Goal: Information Seeking & Learning: Find specific page/section

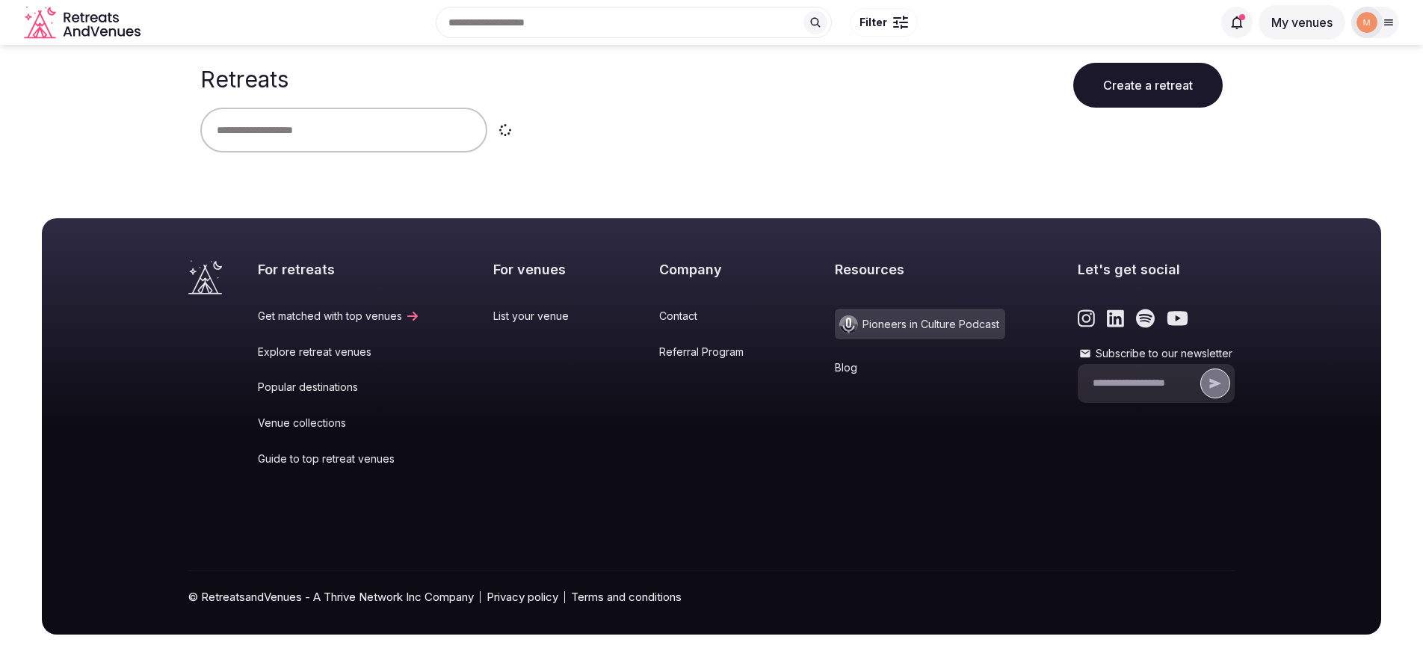
click at [1378, 24] on div at bounding box center [1367, 22] width 31 height 31
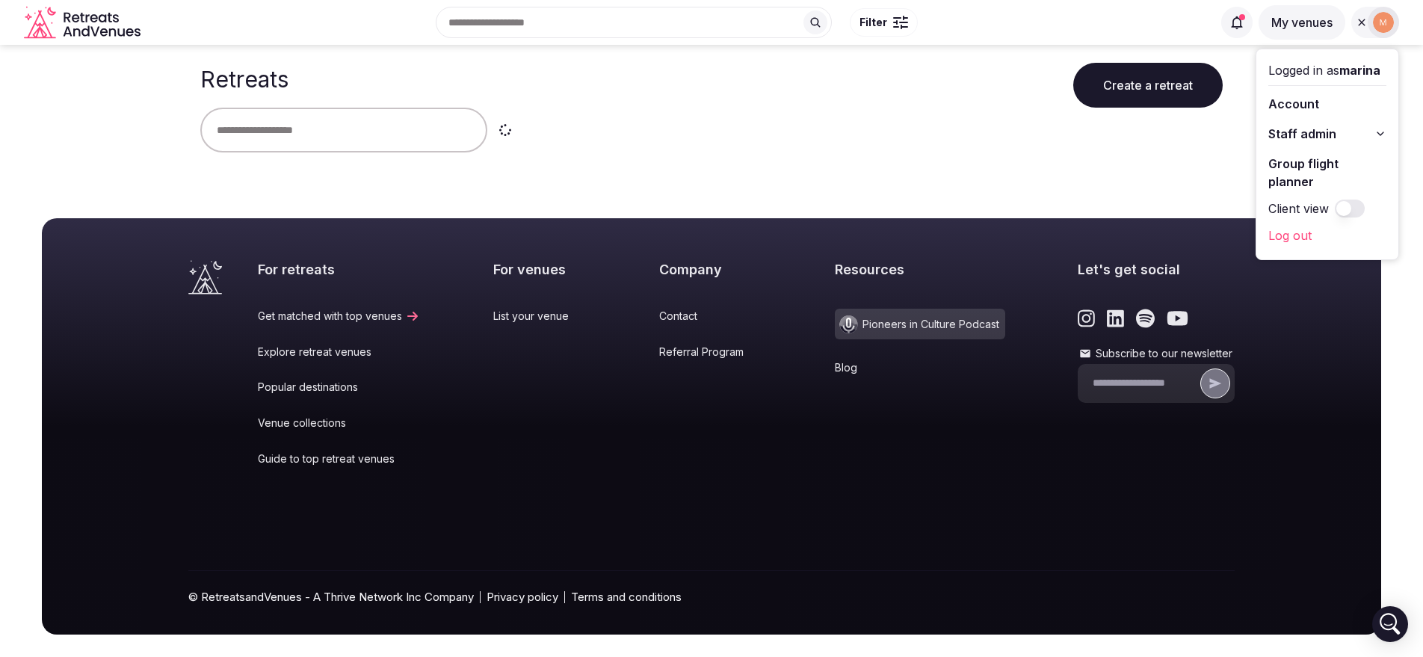
click at [1323, 136] on span "Staff admin" at bounding box center [1303, 134] width 68 height 18
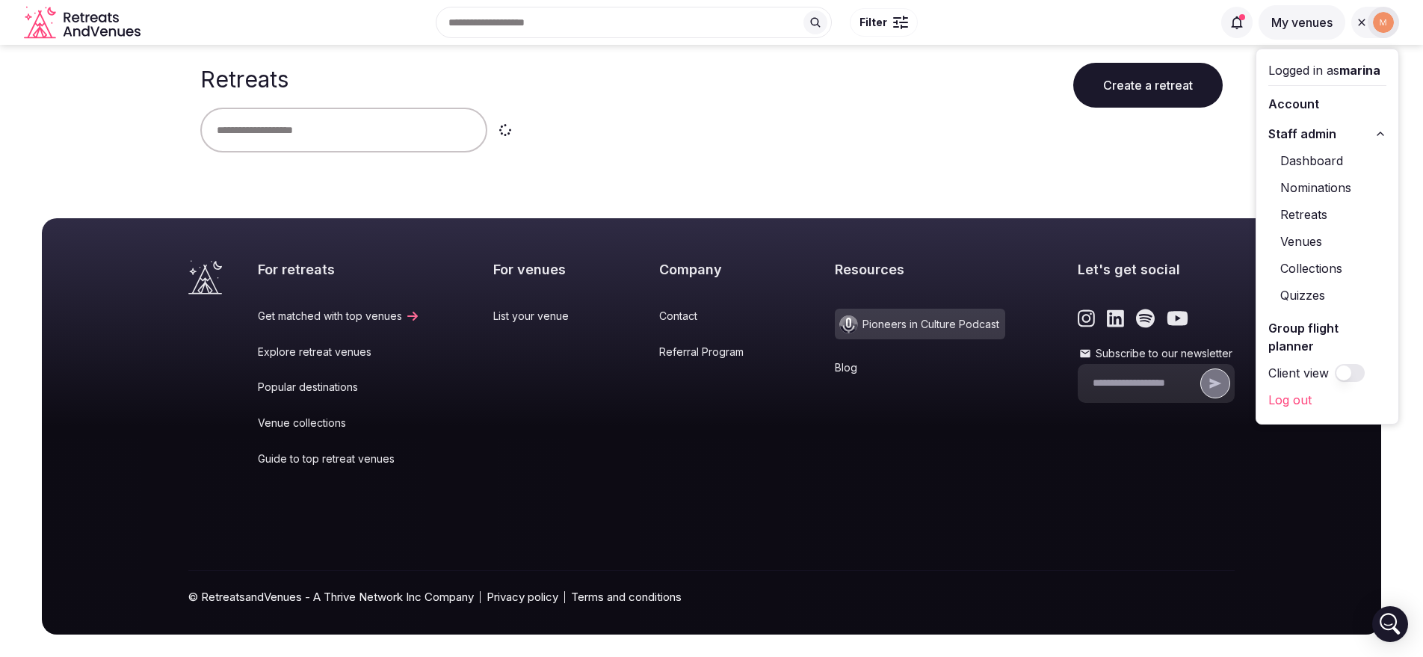
click at [1322, 239] on link "Venues" at bounding box center [1328, 241] width 118 height 24
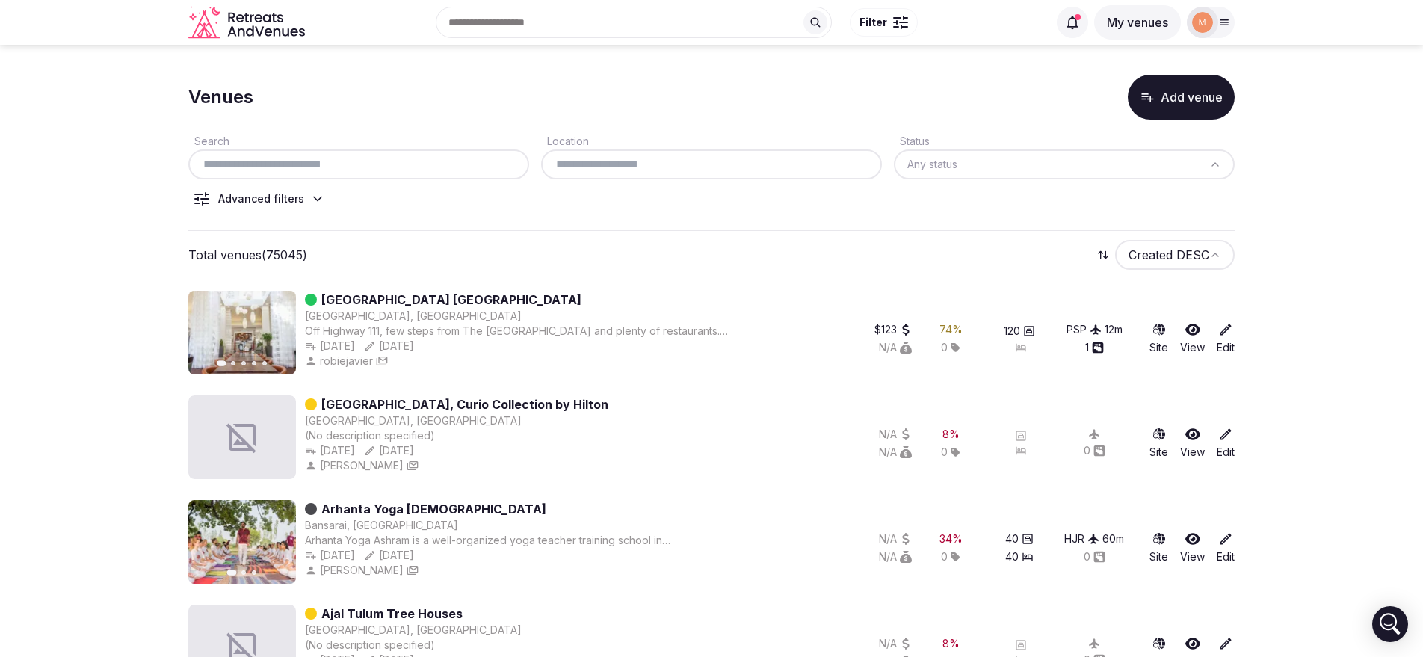
click at [1239, 39] on div "Recent searches Lisbon, Portugal Albania Search Popular Destinations Toscana, I…" at bounding box center [711, 22] width 1423 height 45
click at [1226, 32] on div at bounding box center [1211, 22] width 48 height 31
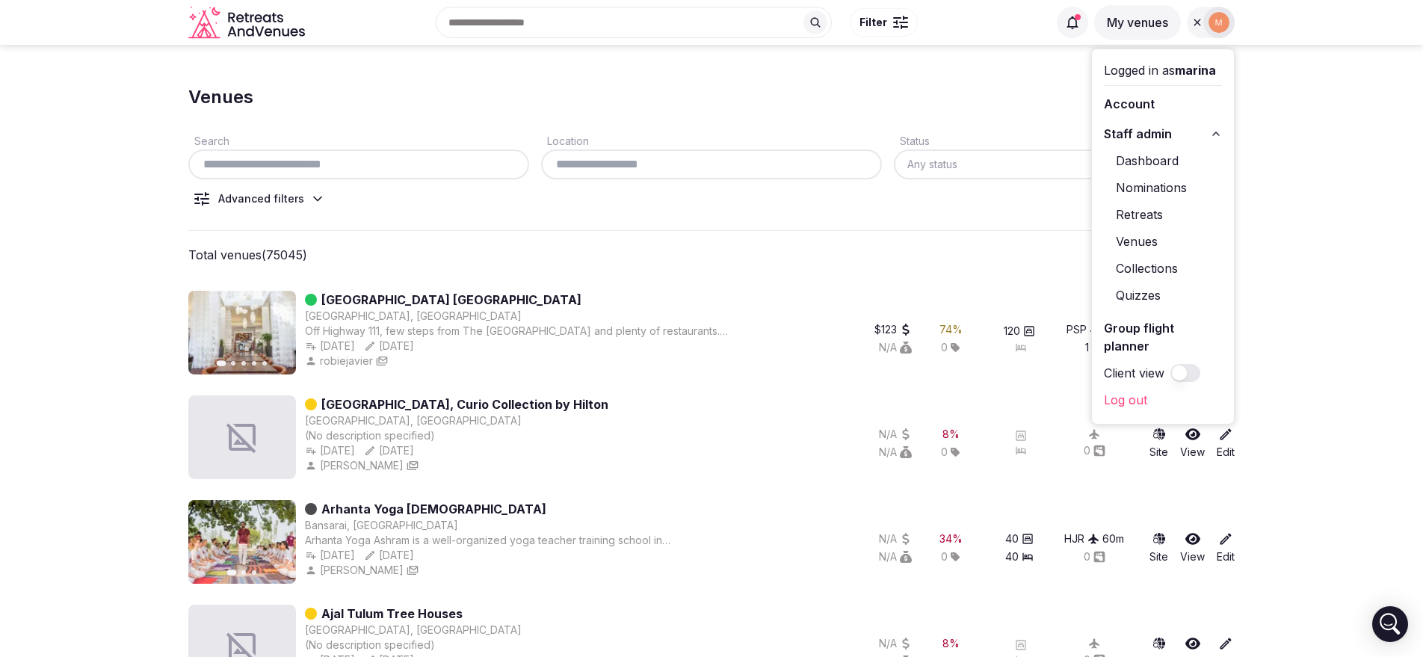
click at [1149, 217] on link "Retreats" at bounding box center [1163, 215] width 118 height 24
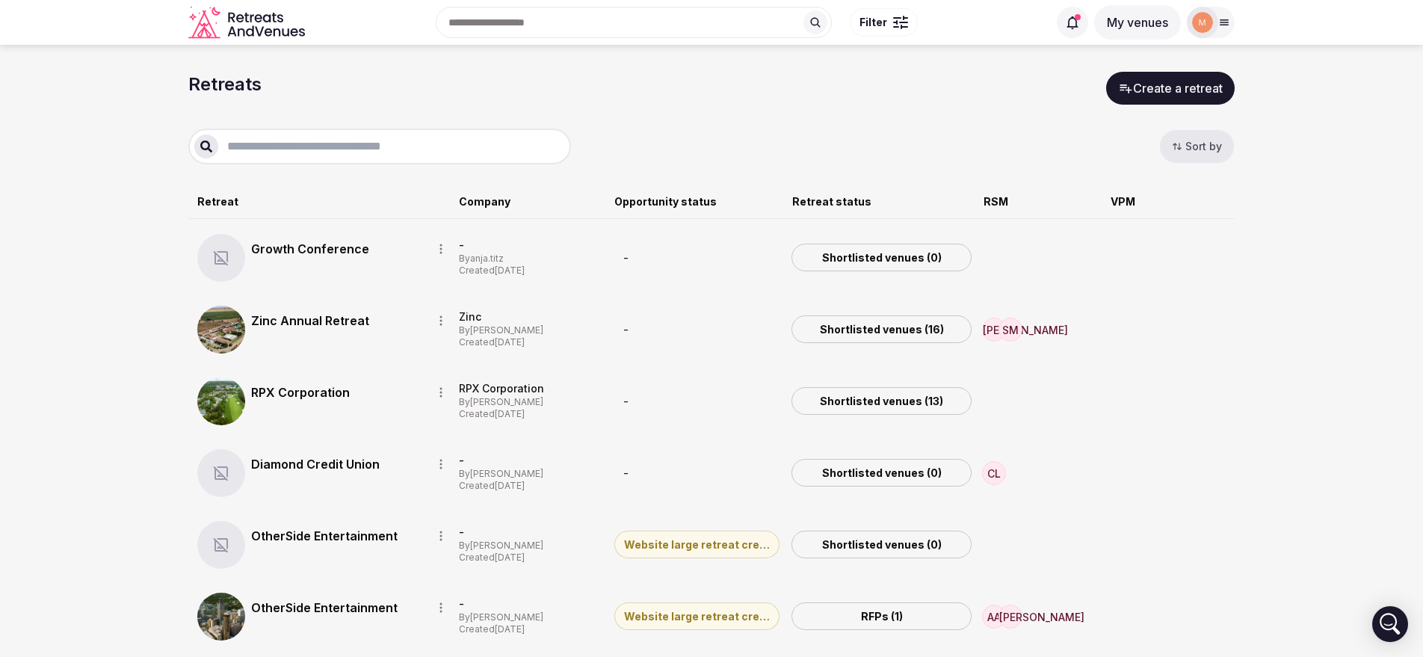
click at [1215, 31] on div at bounding box center [1211, 22] width 48 height 31
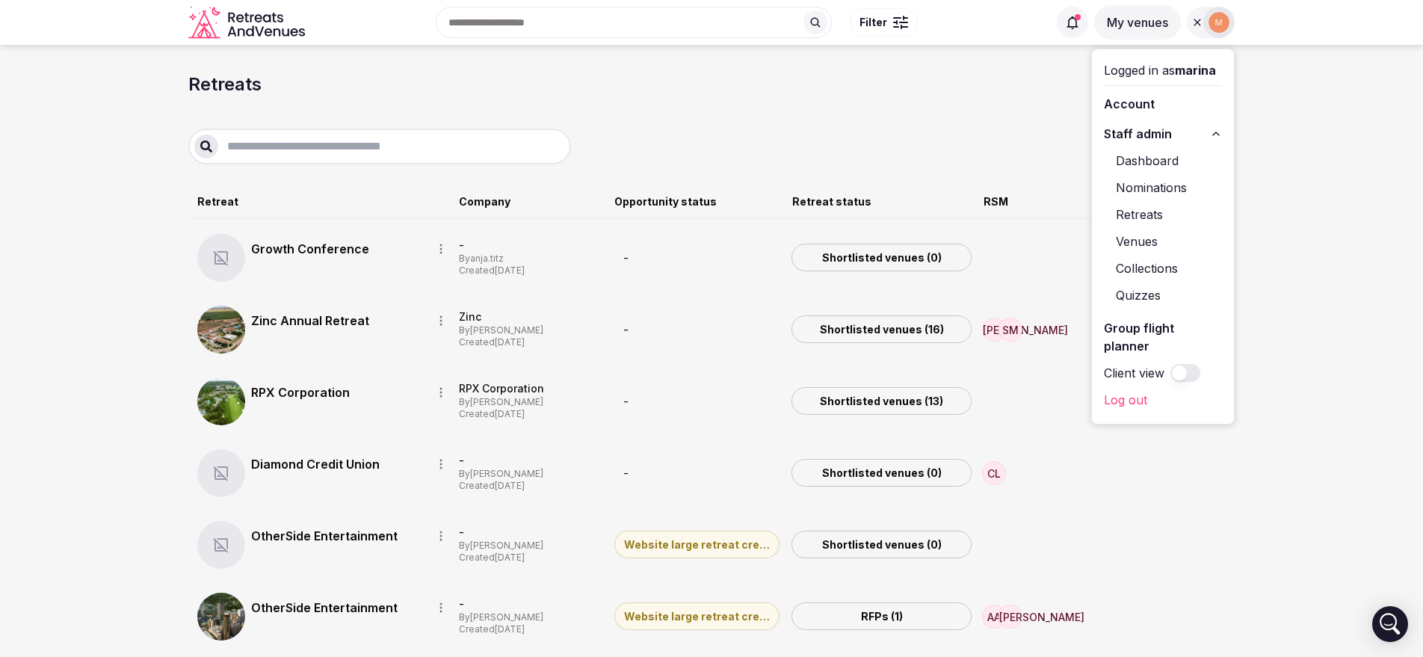
click at [1156, 213] on link "Retreats" at bounding box center [1163, 215] width 118 height 24
click at [1149, 212] on link "Retreats" at bounding box center [1163, 215] width 118 height 24
click at [1141, 212] on link "Retreats" at bounding box center [1163, 215] width 118 height 24
click at [998, 133] on div "Sort by" at bounding box center [711, 147] width 1047 height 36
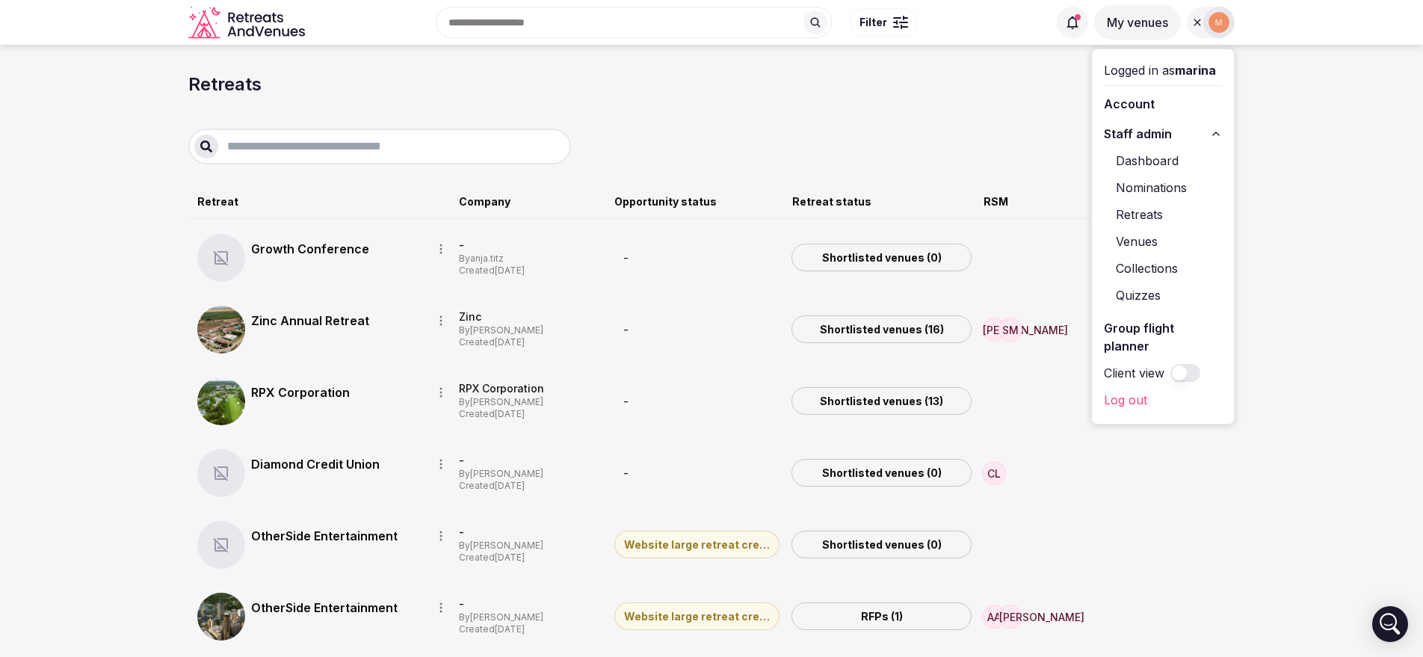
click at [469, 144] on input "text" at bounding box center [391, 147] width 347 height 18
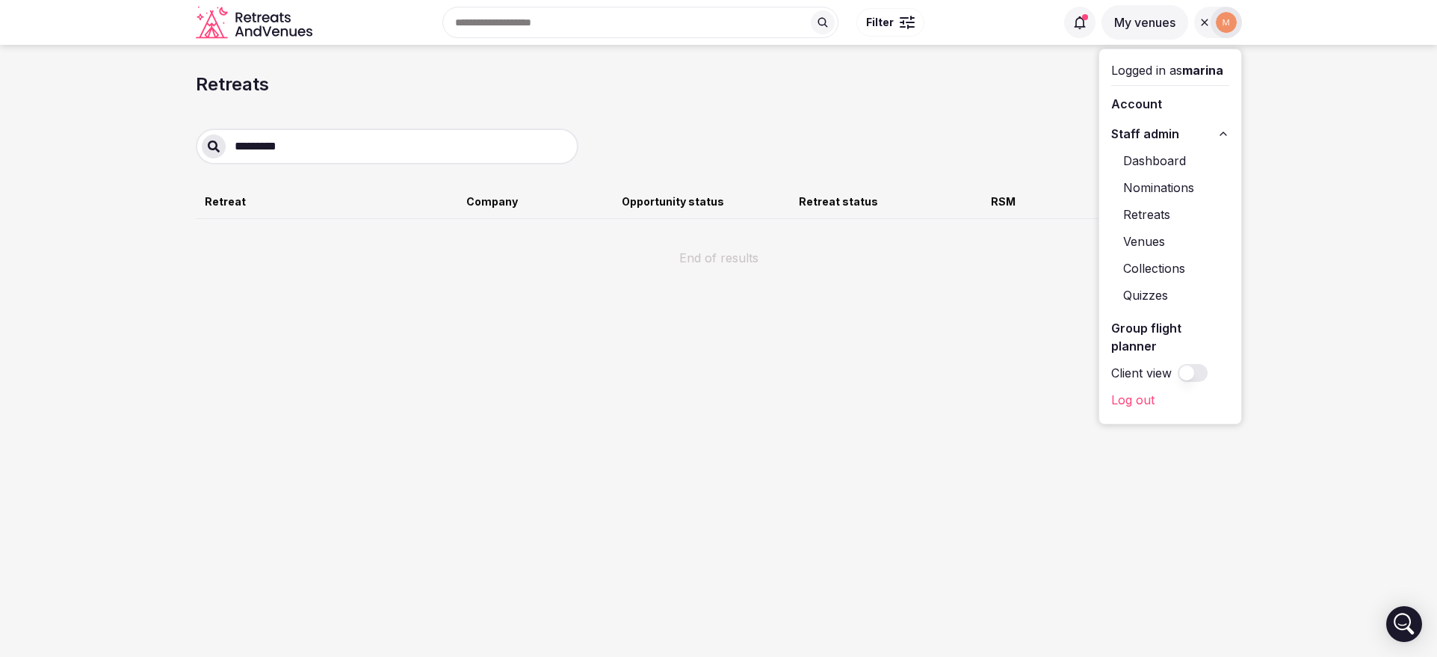
type input "*********"
click at [1005, 117] on div "Retreats Create a retreat ********* Sort by Retreat Company Opportunity status …" at bounding box center [719, 169] width 1047 height 195
click at [303, 147] on input "*********" at bounding box center [399, 147] width 347 height 18
click at [1286, 113] on section "Retreats Create a retreat ********* Sort by Retreat Company Opportunity status …" at bounding box center [718, 162] width 1437 height 234
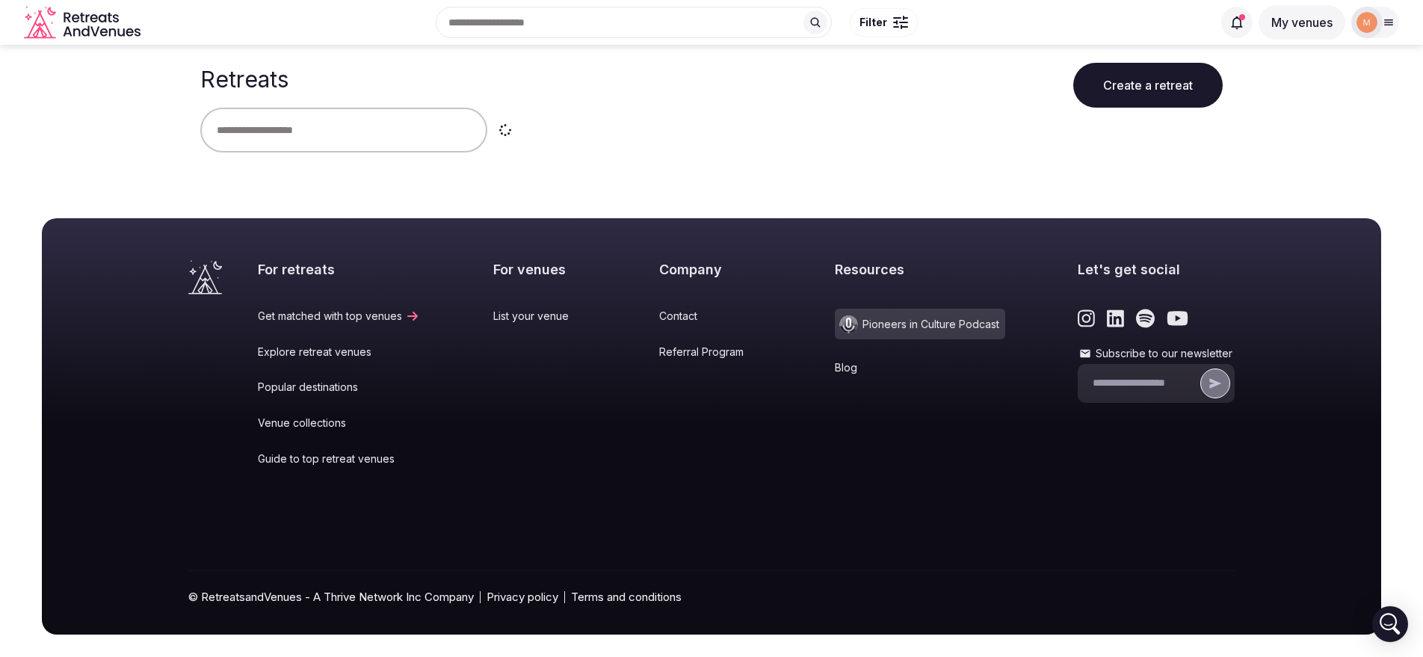
click at [1239, 20] on icon at bounding box center [1237, 22] width 15 height 15
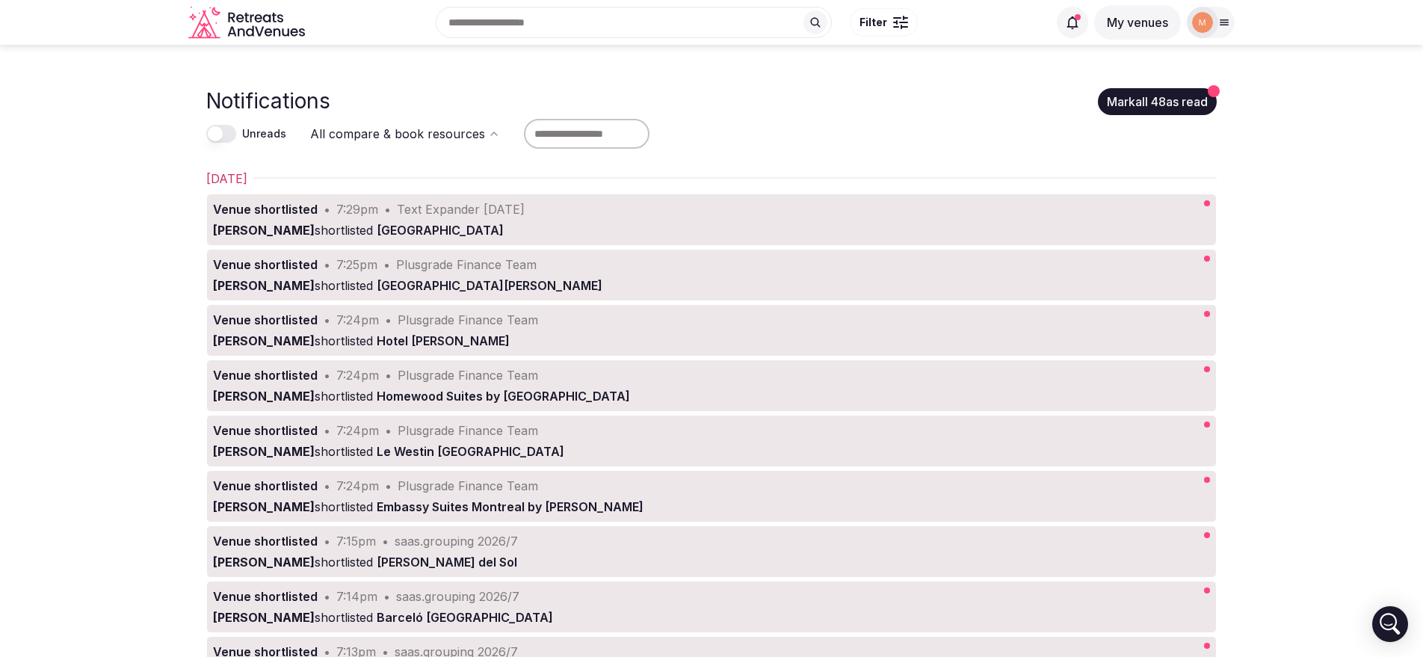
click at [498, 225] on span "[GEOGRAPHIC_DATA]" at bounding box center [440, 230] width 127 height 15
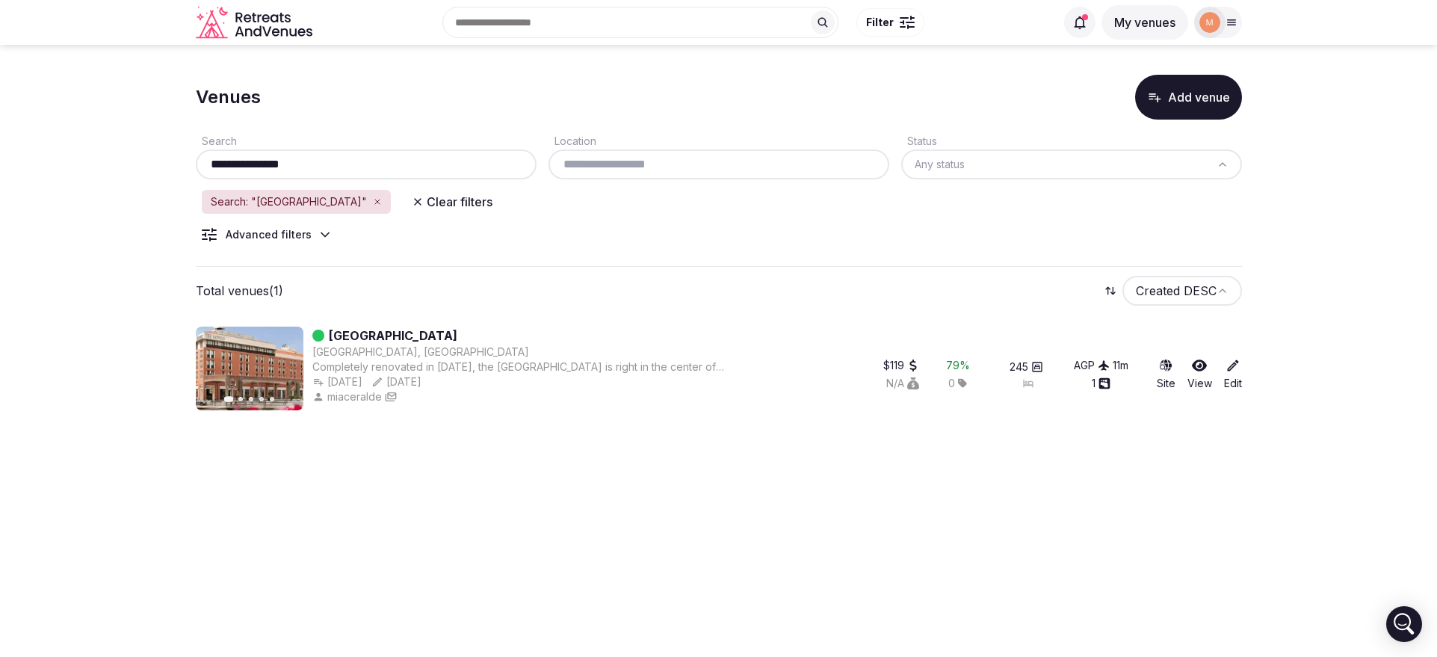
type input "**********"
click at [1231, 367] on icon at bounding box center [1233, 365] width 15 height 15
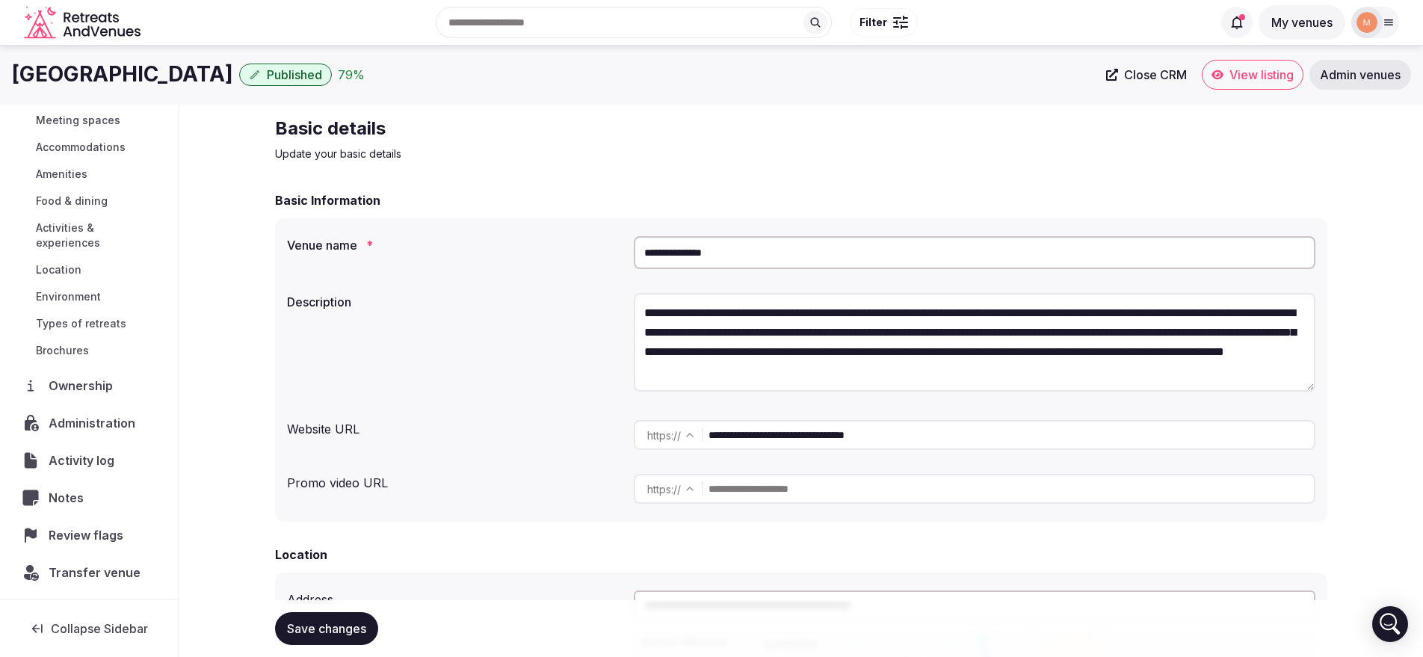
scroll to position [123, 0]
click at [99, 564] on span "Transfer venue" at bounding box center [95, 571] width 92 height 18
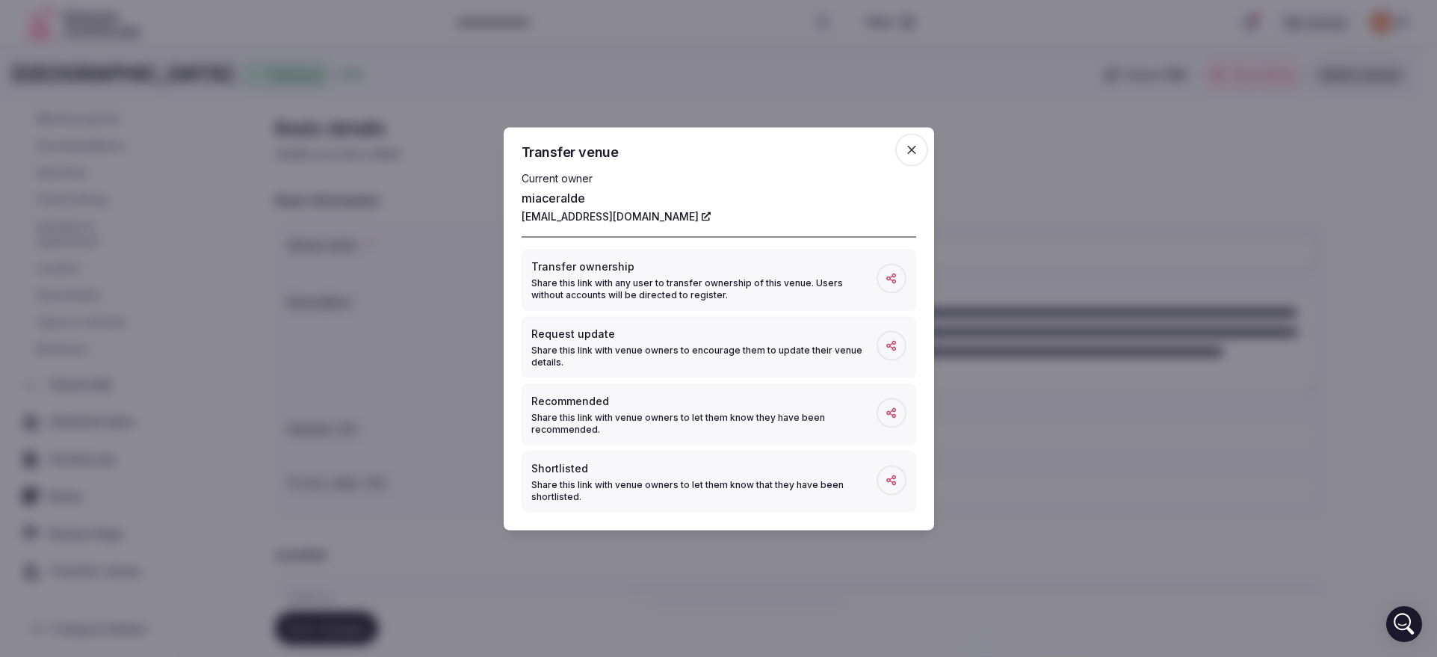
click at [741, 282] on p "Share this link with any user to transfer ownership of this venue. Users withou…" at bounding box center [703, 289] width 345 height 24
click at [918, 150] on icon "button" at bounding box center [912, 149] width 15 height 15
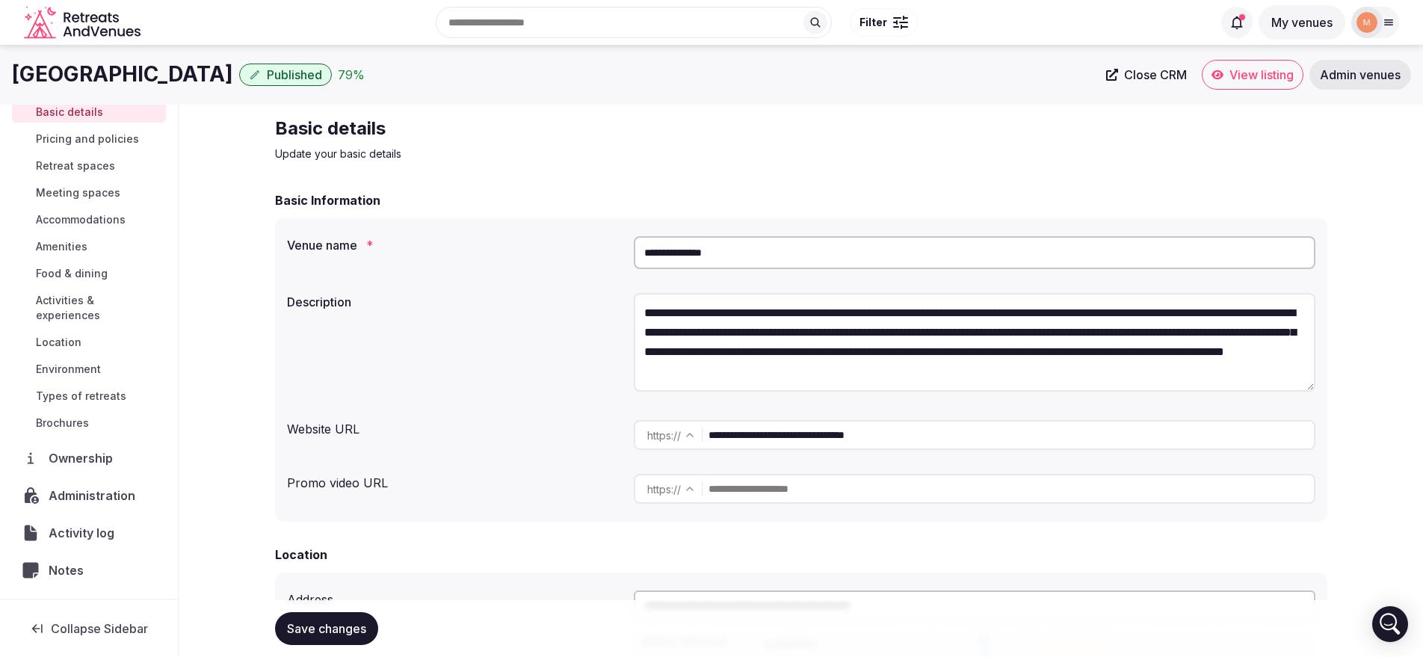
scroll to position [0, 0]
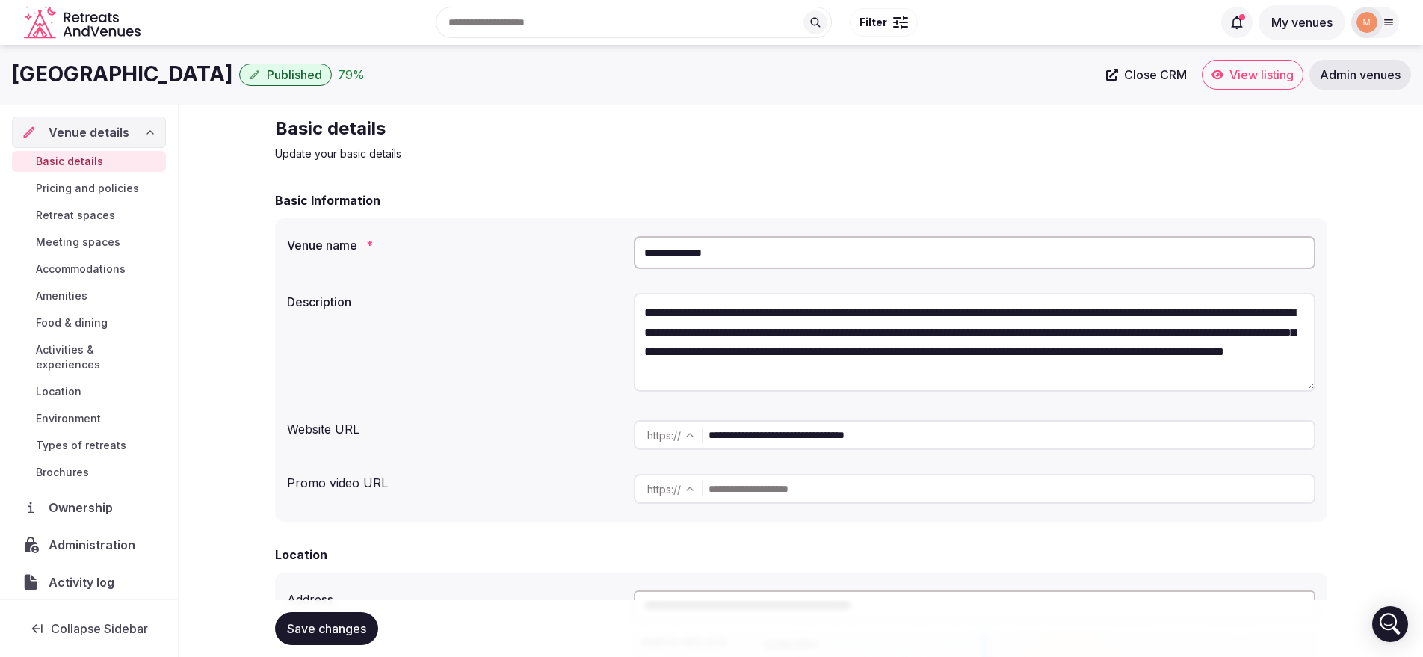
click at [92, 189] on span "Pricing and policies" at bounding box center [87, 188] width 103 height 15
click at [99, 159] on span "Basic details" at bounding box center [69, 161] width 67 height 15
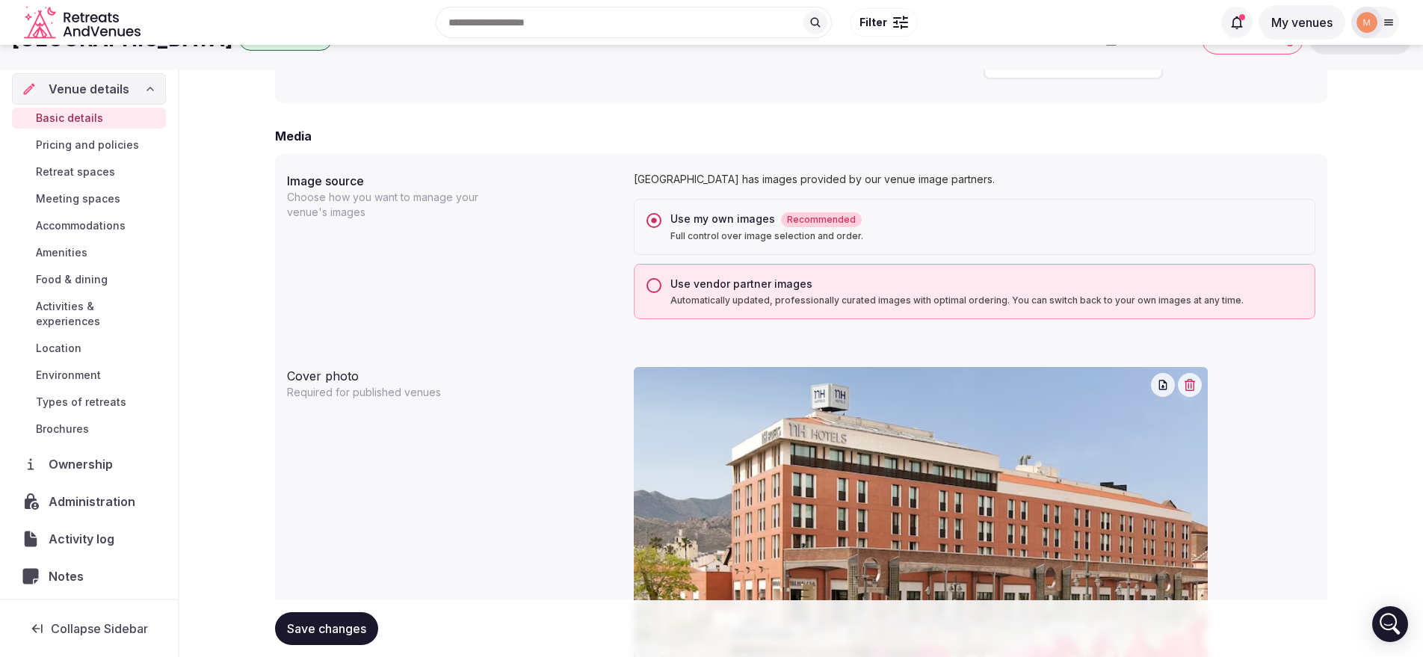
scroll to position [934, 0]
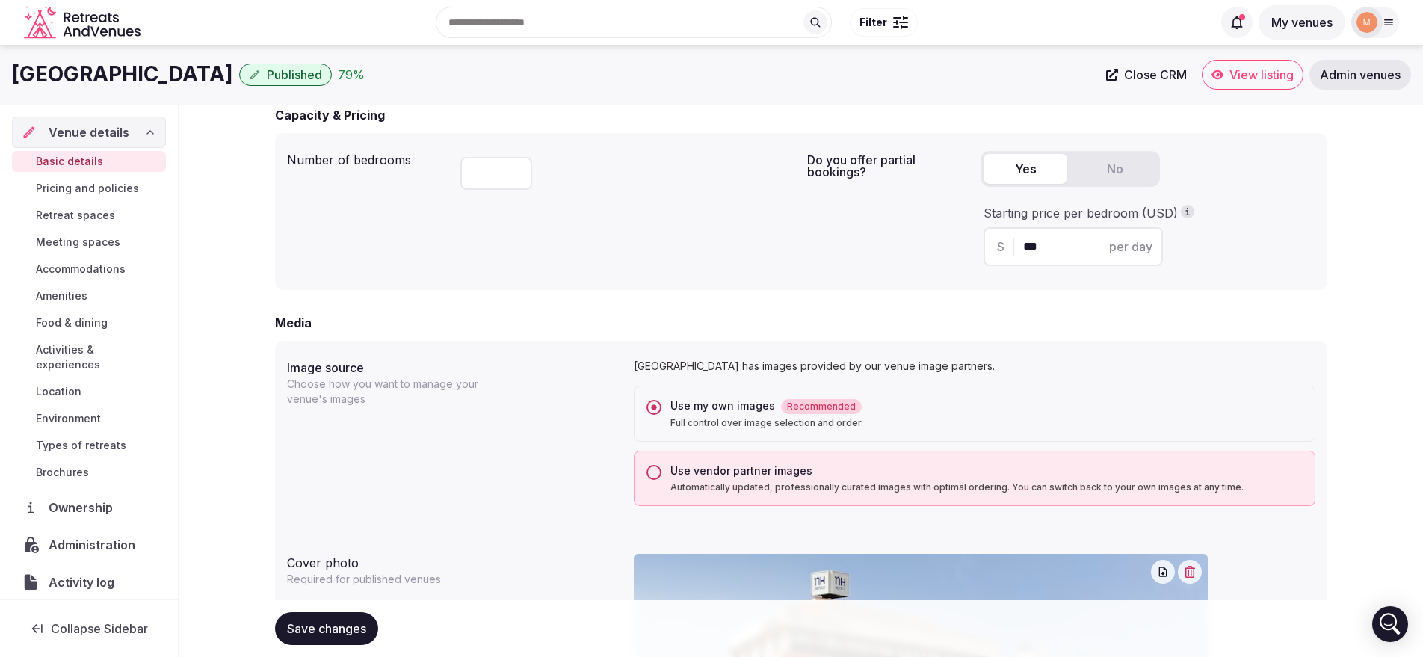
drag, startPoint x: 502, startPoint y: 171, endPoint x: 425, endPoint y: 170, distance: 77.7
click at [425, 170] on div "Number of bedrooms ***" at bounding box center [541, 211] width 508 height 133
type input "***"
click at [354, 626] on span "Save changes" at bounding box center [326, 628] width 79 height 15
click at [93, 487] on nav "Venue details Basic details Pricing and policies Retreat spaces Meeting spaces …" at bounding box center [89, 414] width 154 height 594
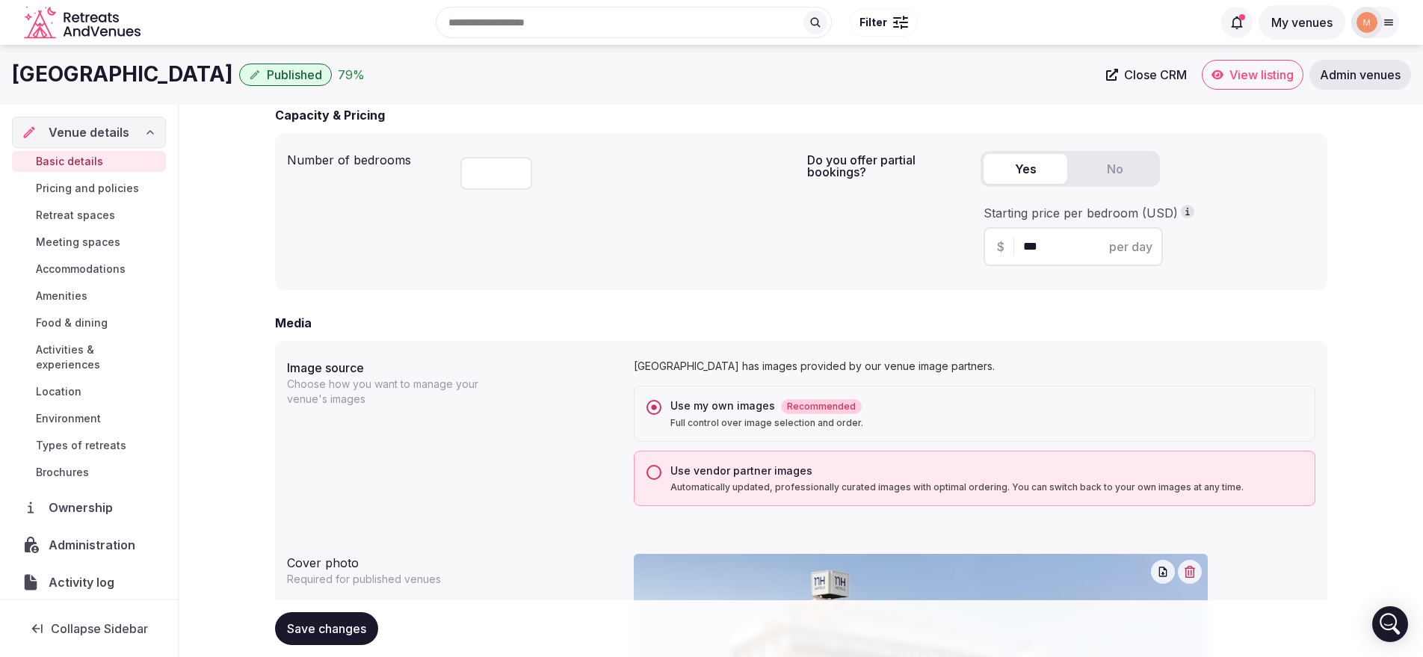
click at [84, 476] on span "Brochures" at bounding box center [62, 472] width 53 height 15
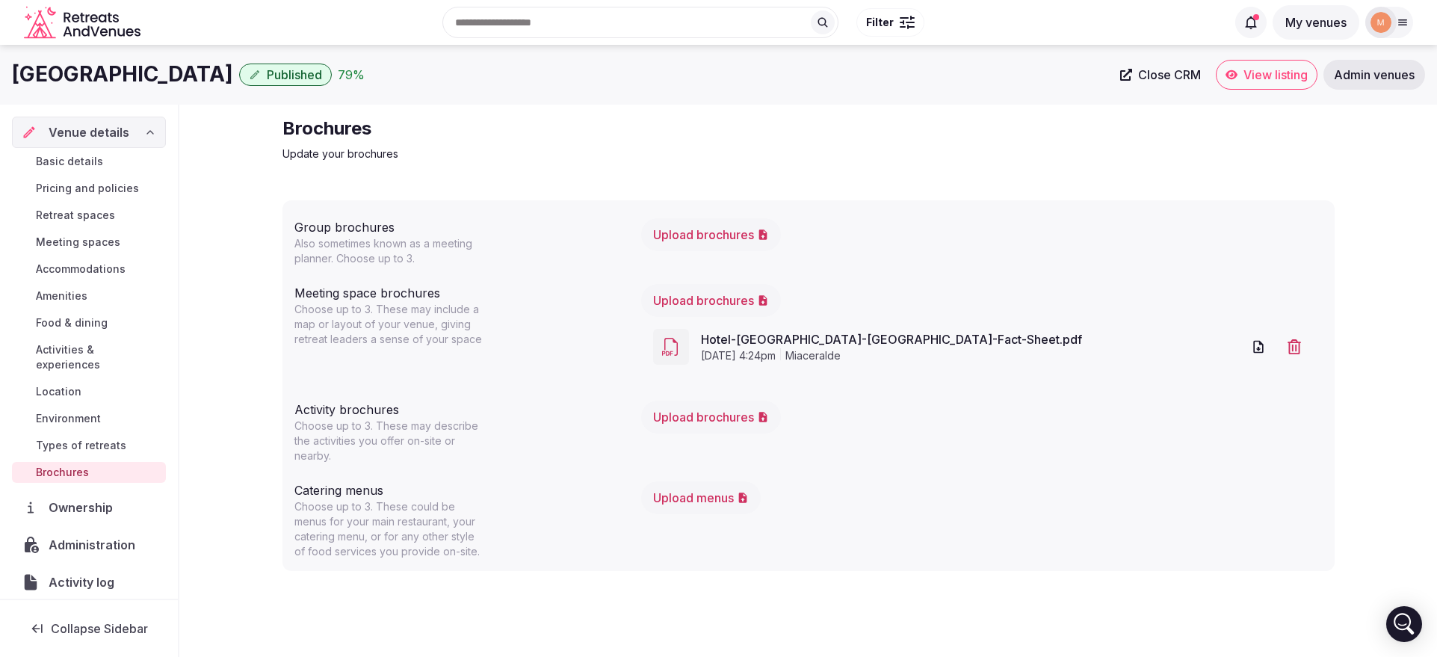
click at [703, 238] on button "Upload brochures" at bounding box center [711, 234] width 140 height 33
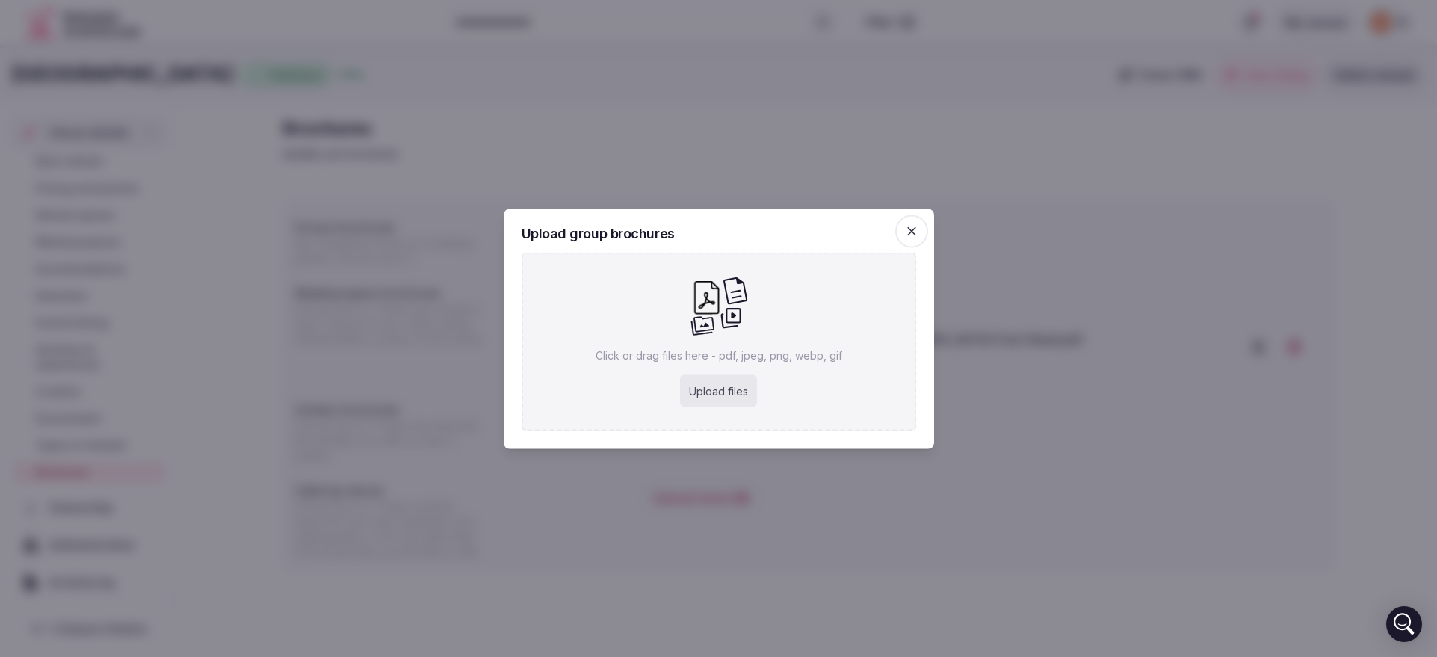
click at [702, 398] on div "Upload files" at bounding box center [718, 391] width 77 height 33
type input "**********"
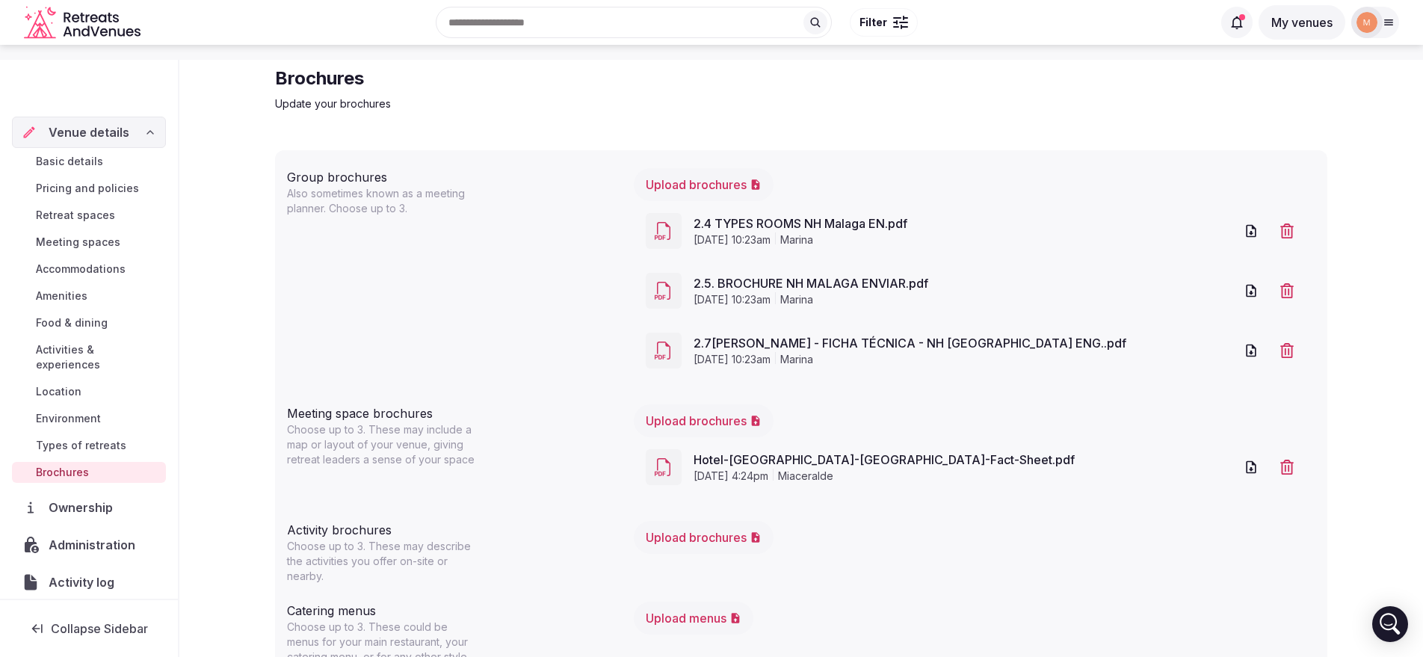
scroll to position [96, 0]
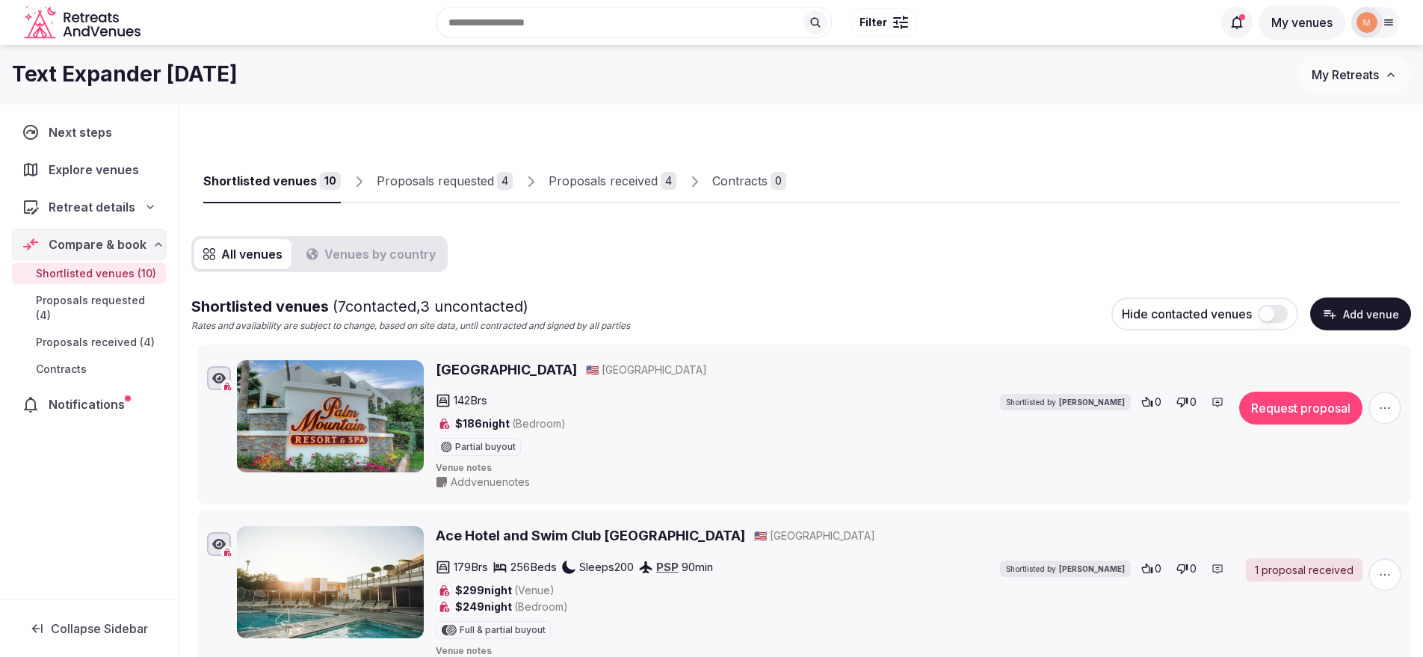
click at [430, 176] on div "Proposals requested" at bounding box center [435, 181] width 117 height 18
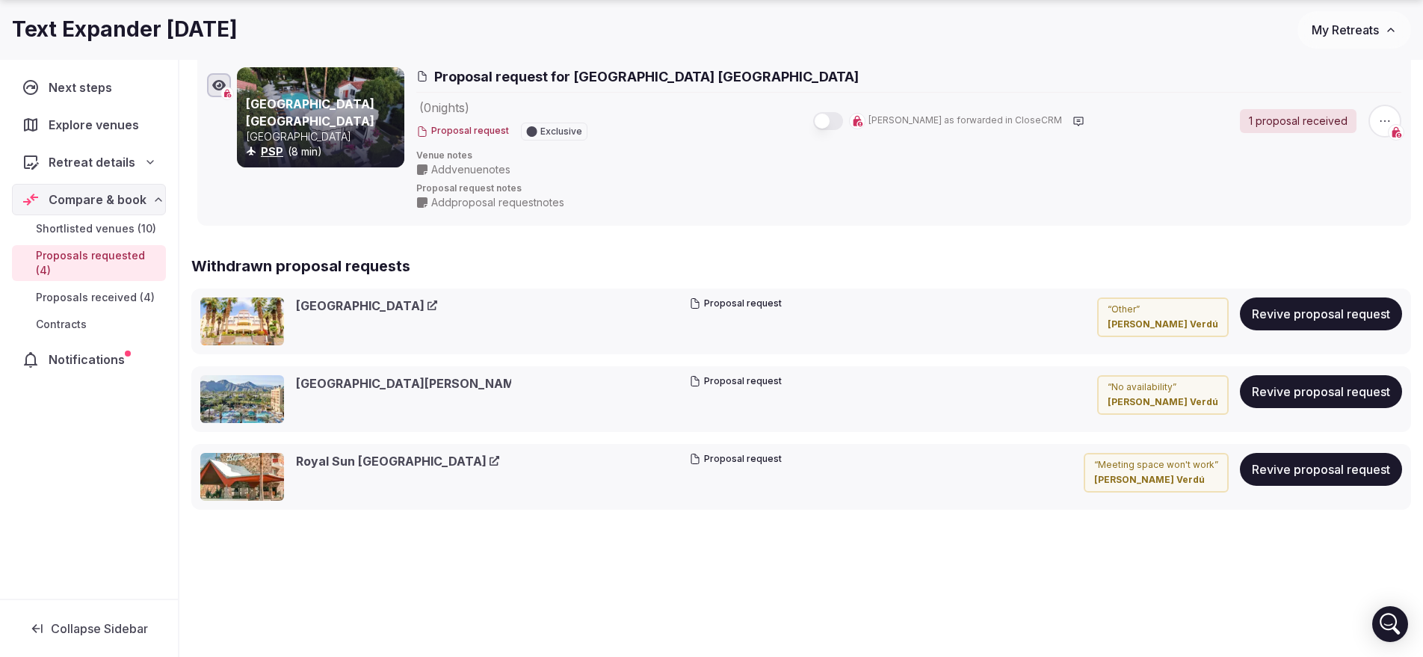
scroll to position [830, 0]
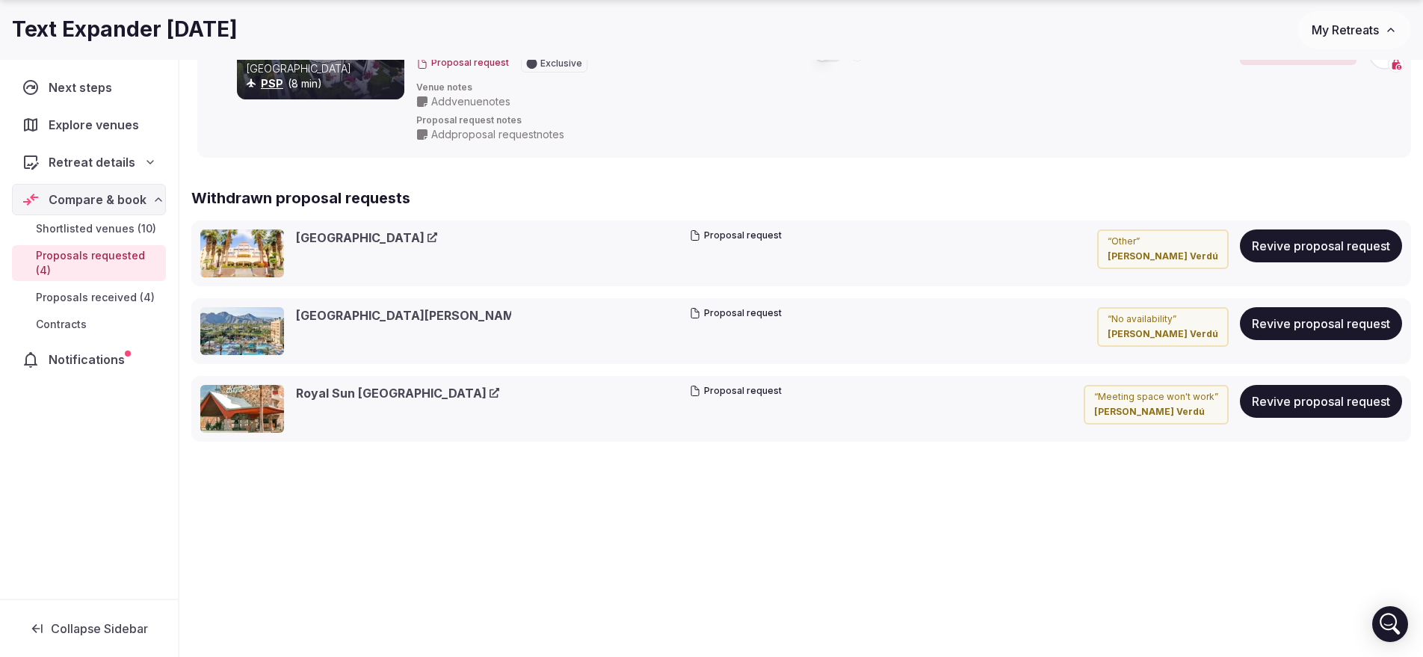
click at [1152, 242] on p "“ Other ”" at bounding box center [1163, 241] width 111 height 13
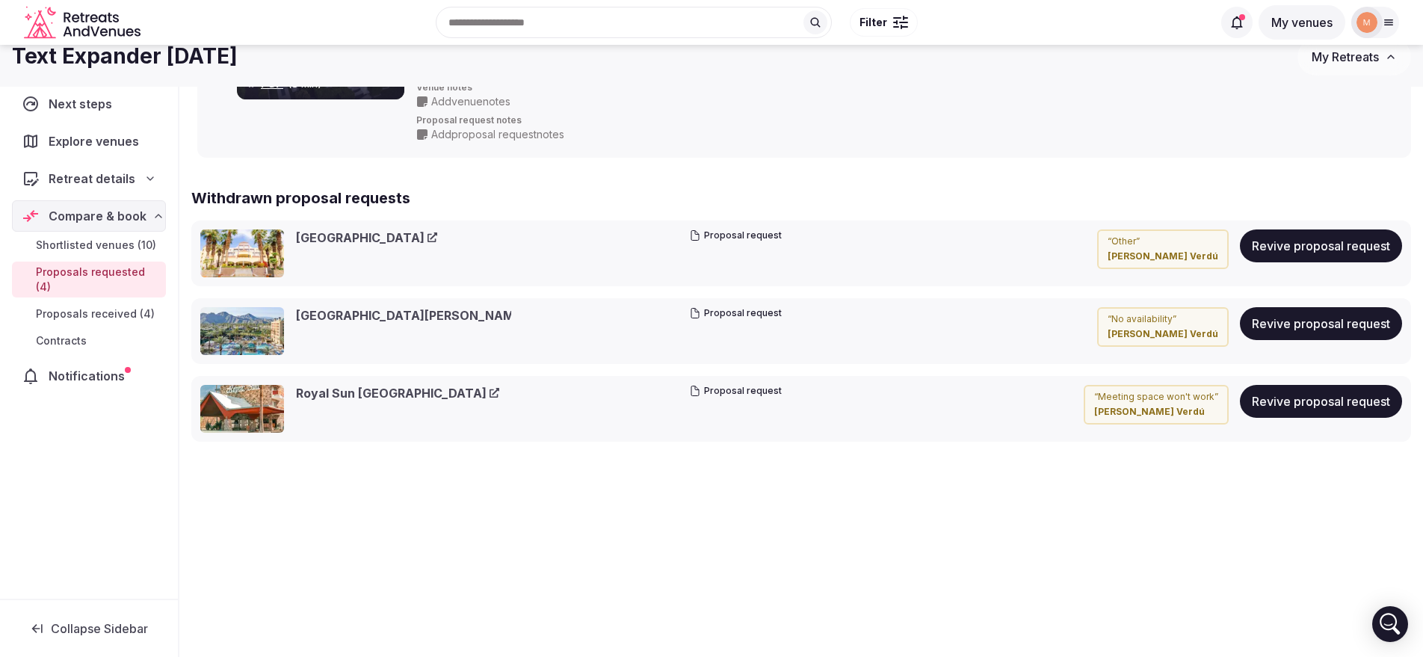
scroll to position [363, 0]
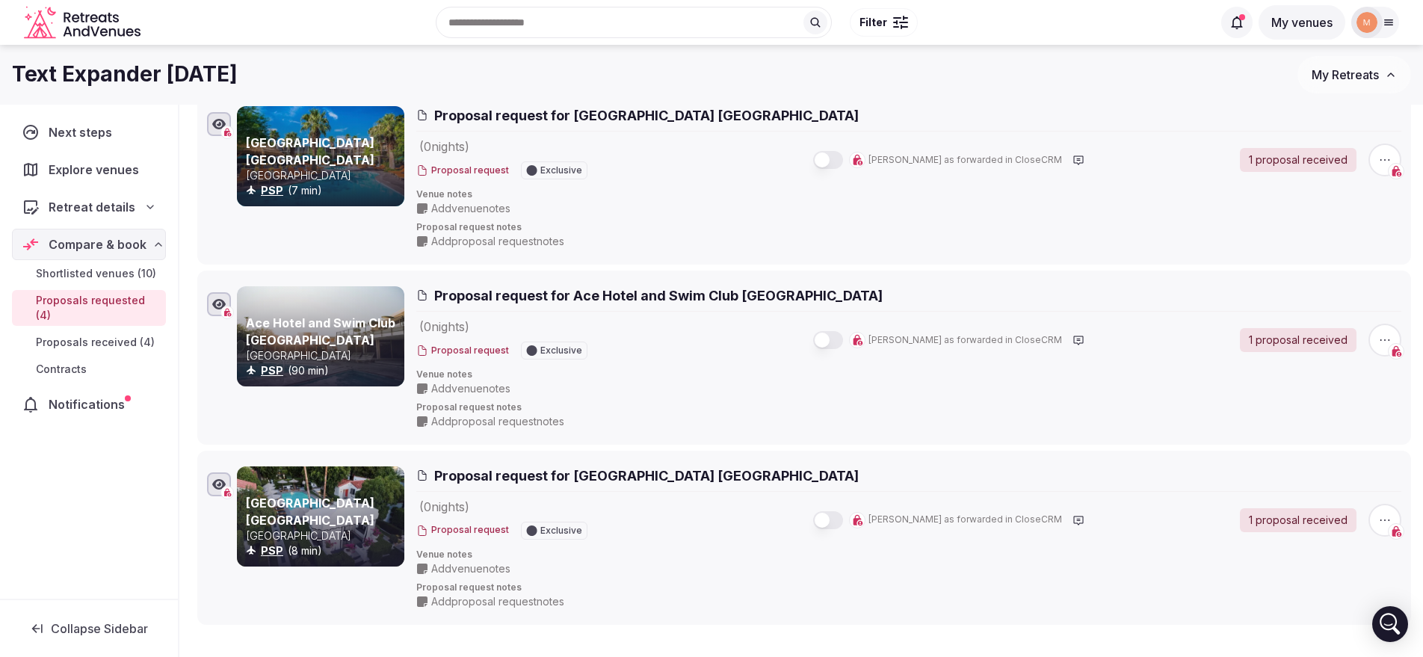
click at [1342, 59] on div "Recent searches [GEOGRAPHIC_DATA], [GEOGRAPHIC_DATA] [GEOGRAPHIC_DATA] Search P…" at bounding box center [711, 22] width 1399 height 76
click at [1342, 71] on span "My Retreats" at bounding box center [1345, 74] width 67 height 15
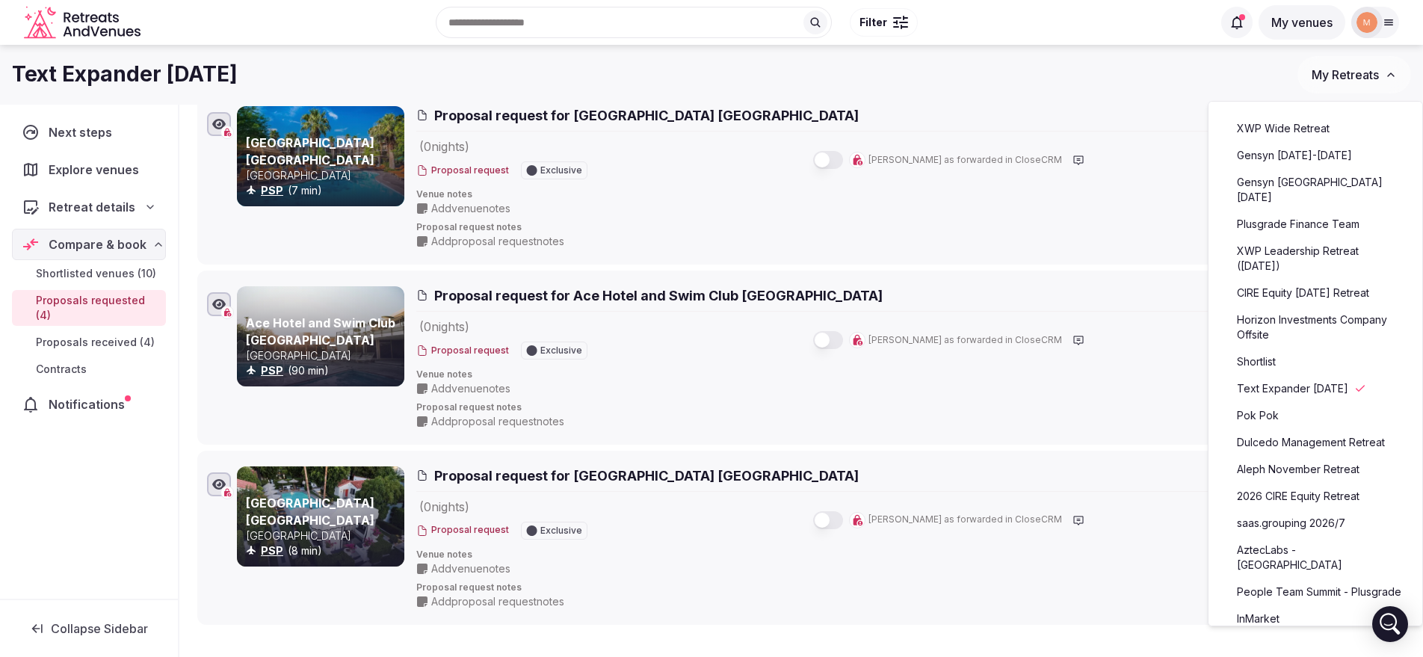
click at [1316, 232] on link "Plusgrade Finance Team" at bounding box center [1316, 224] width 184 height 24
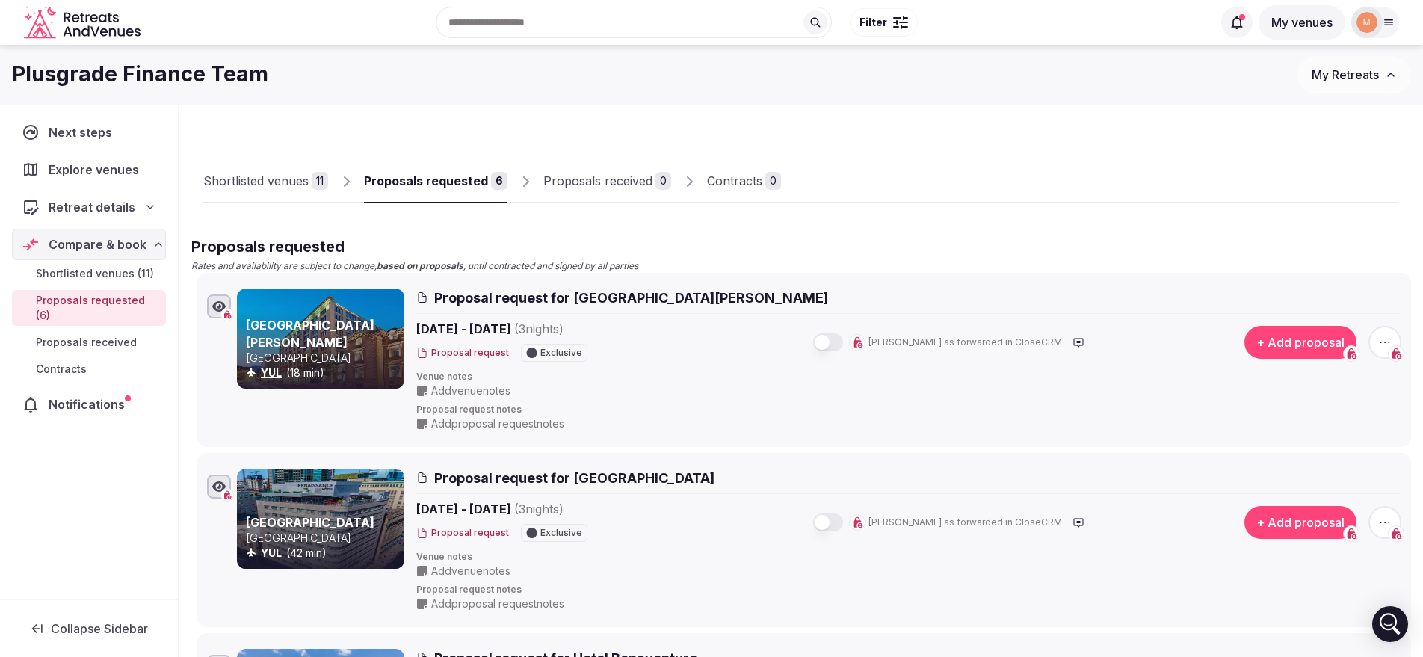
drag, startPoint x: 817, startPoint y: 301, endPoint x: 573, endPoint y: 297, distance: 243.7
click at [573, 297] on h2 "Proposal request for [GEOGRAPHIC_DATA][PERSON_NAME]" at bounding box center [908, 298] width 985 height 19
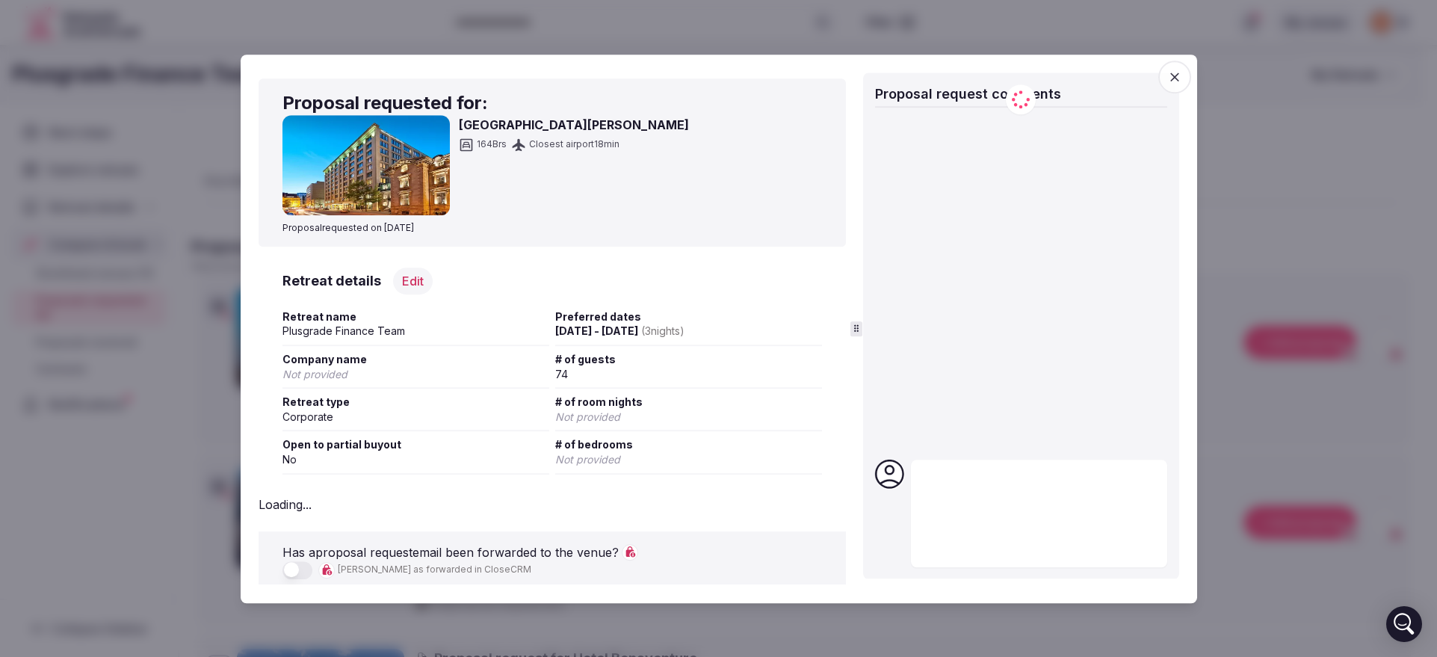
copy span "[GEOGRAPHIC_DATA][PERSON_NAME]"
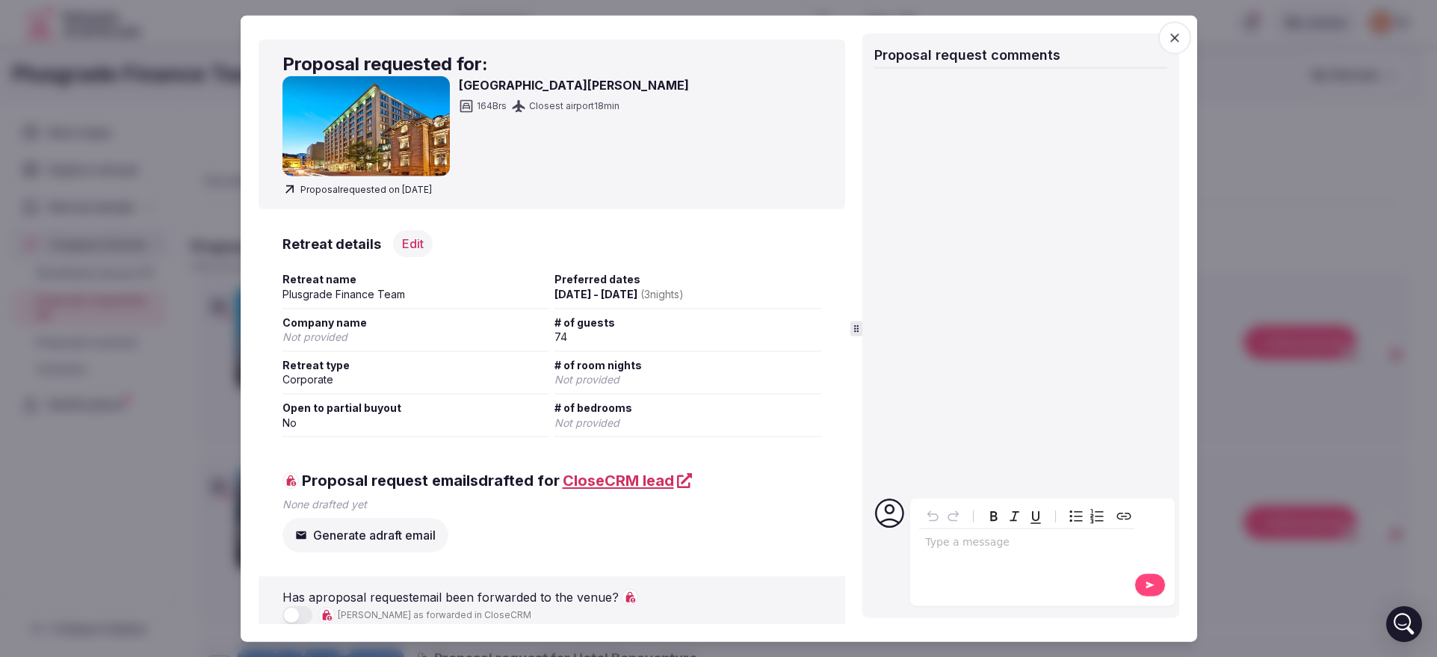
drag, startPoint x: 563, startPoint y: 90, endPoint x: 461, endPoint y: 92, distance: 101.7
click at [461, 92] on div "[GEOGRAPHIC_DATA][PERSON_NAME] 164 Brs Closest airport 18 min" at bounding box center [553, 126] width 540 height 100
copy h3 "[GEOGRAPHIC_DATA][PERSON_NAME]"
click at [152, 241] on div at bounding box center [718, 328] width 1437 height 657
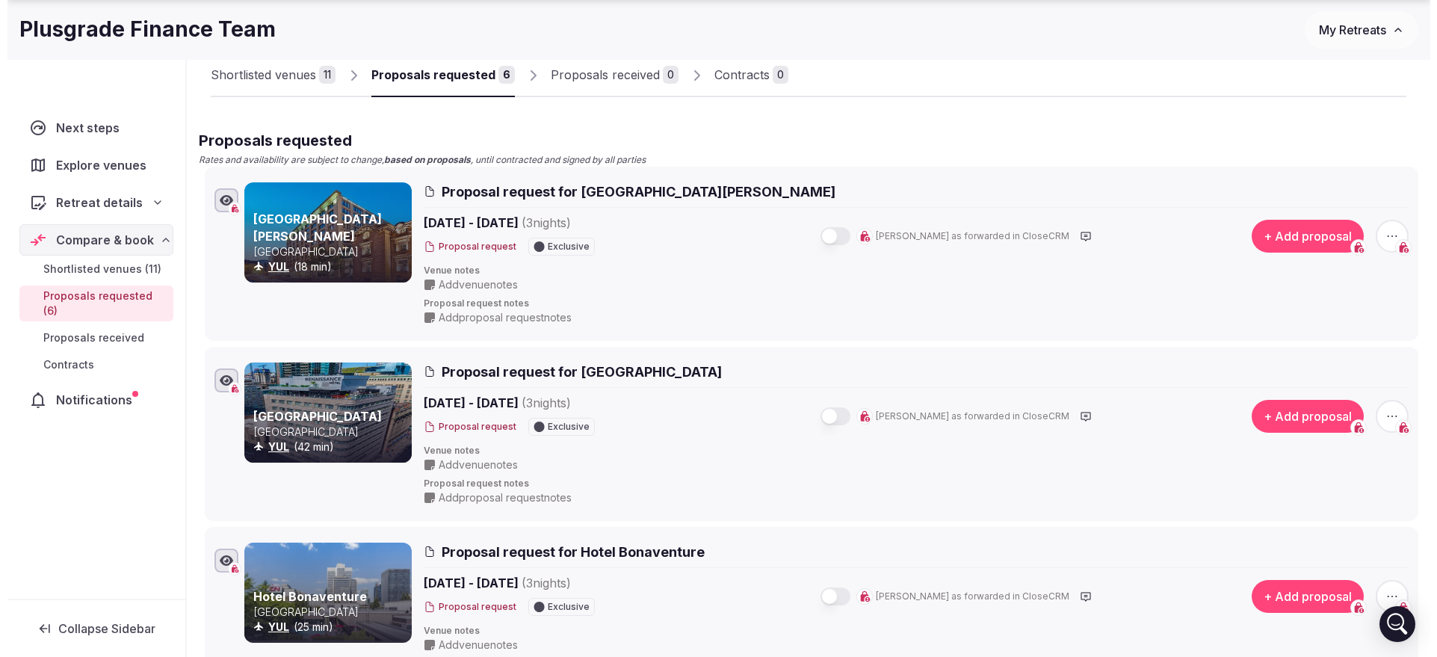
scroll to position [187, 0]
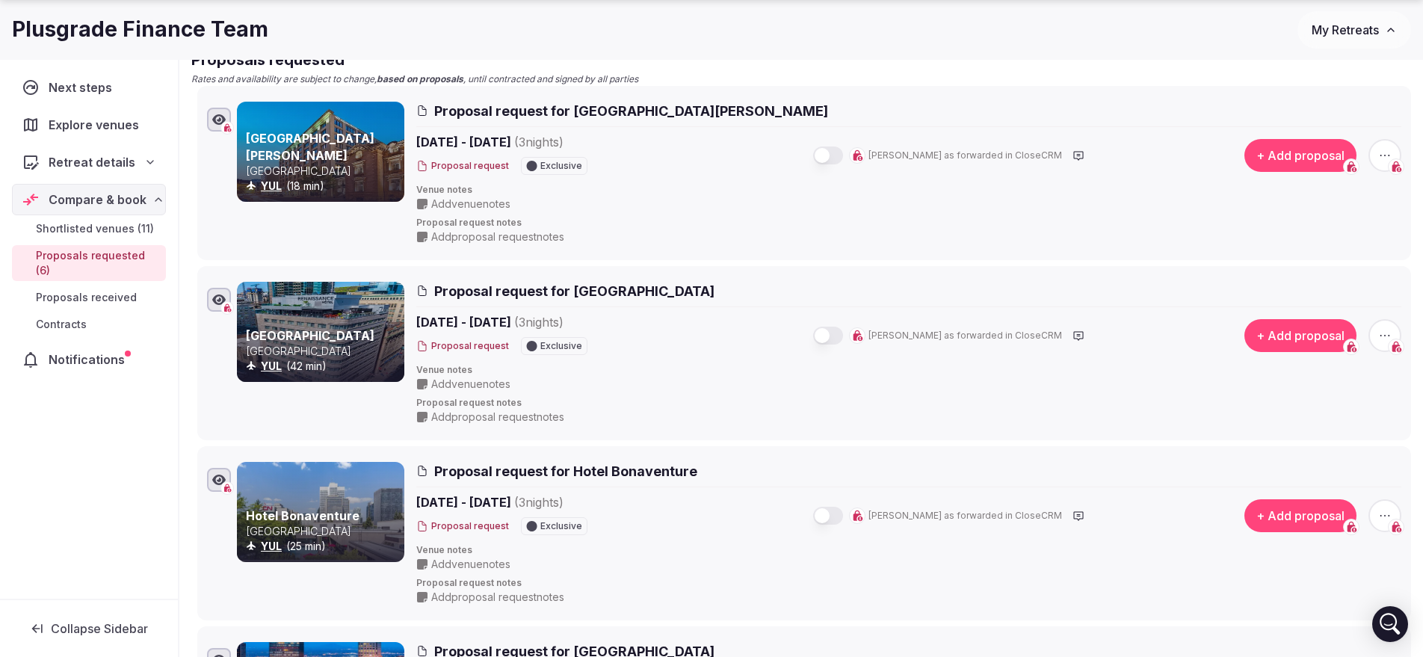
drag, startPoint x: 579, startPoint y: 294, endPoint x: 827, endPoint y: 296, distance: 247.4
click at [715, 296] on span "Proposal request for [GEOGRAPHIC_DATA]" at bounding box center [574, 291] width 280 height 19
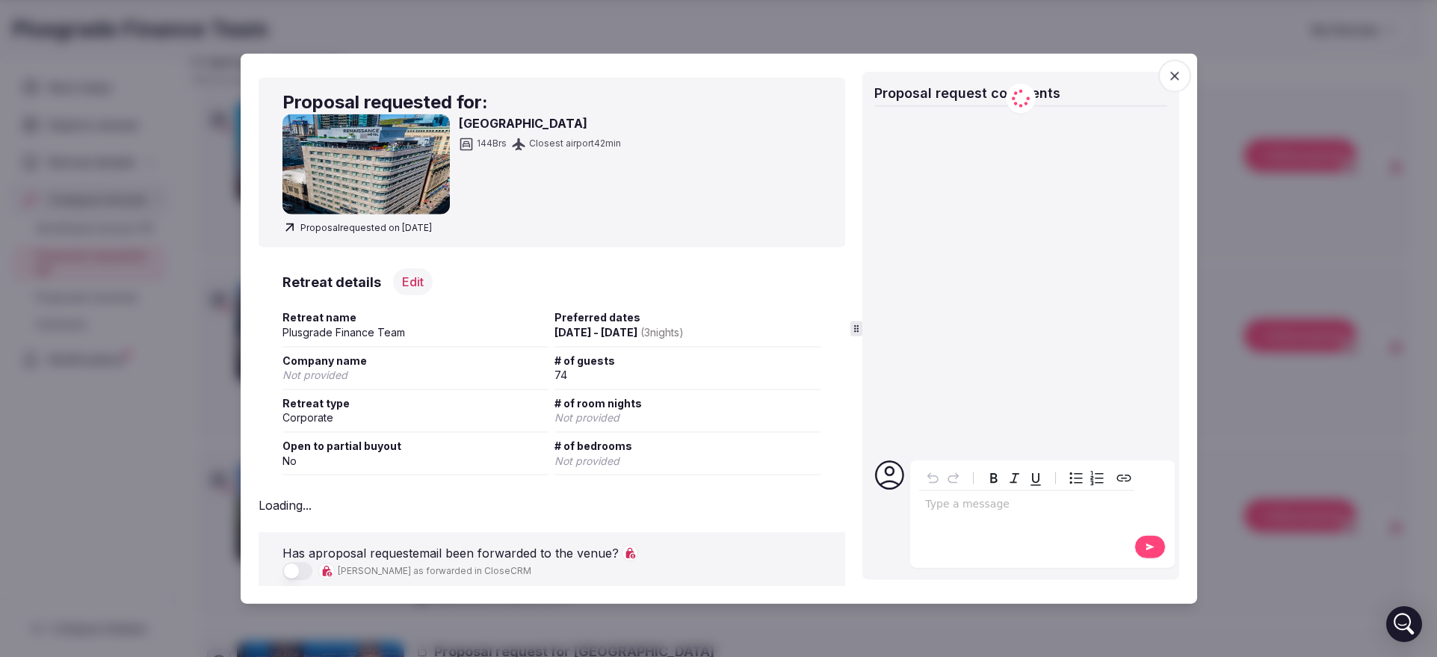
copy span "[GEOGRAPHIC_DATA]"
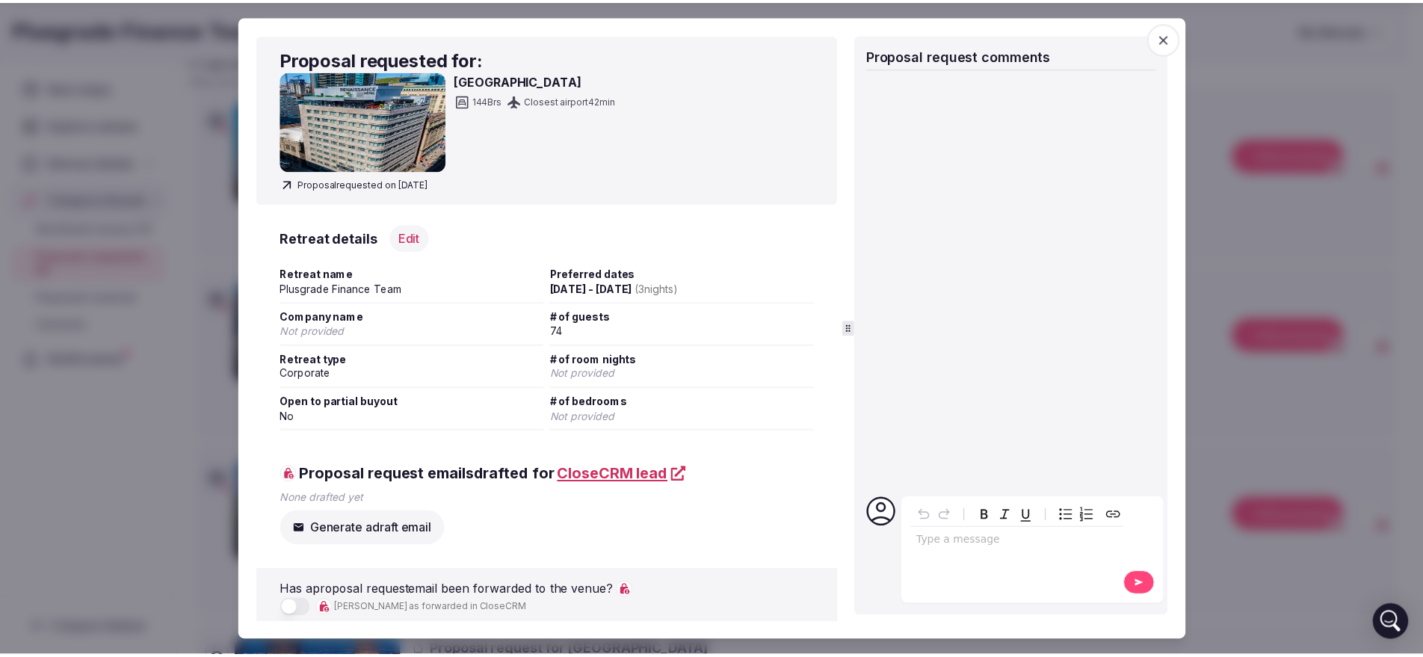
scroll to position [6, 0]
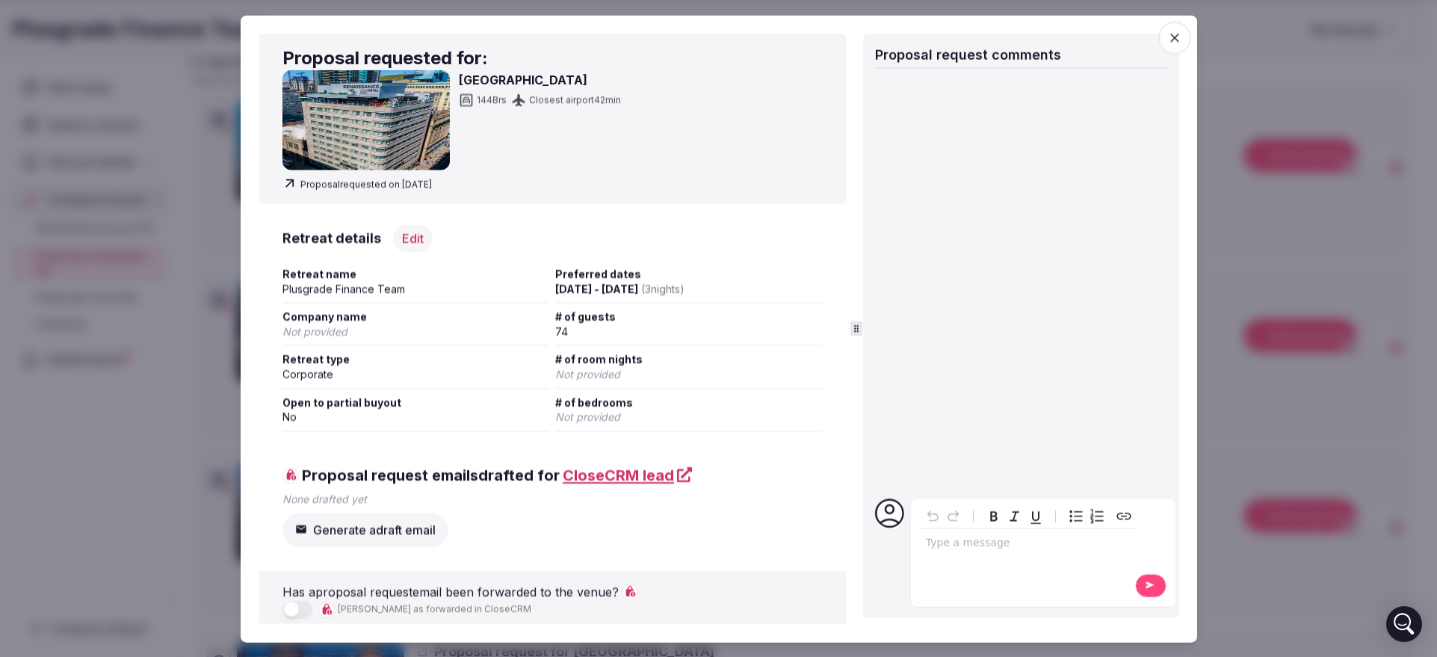
click at [208, 363] on div at bounding box center [718, 328] width 1437 height 657
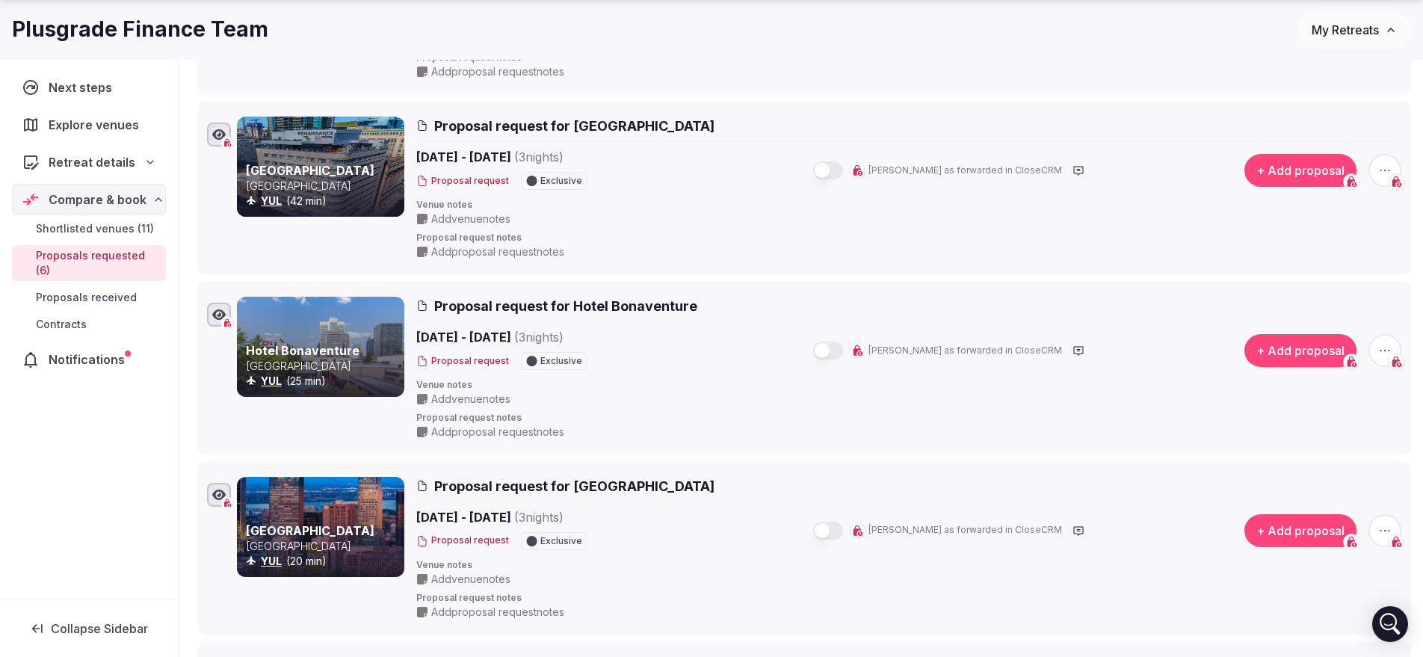
scroll to position [374, 0]
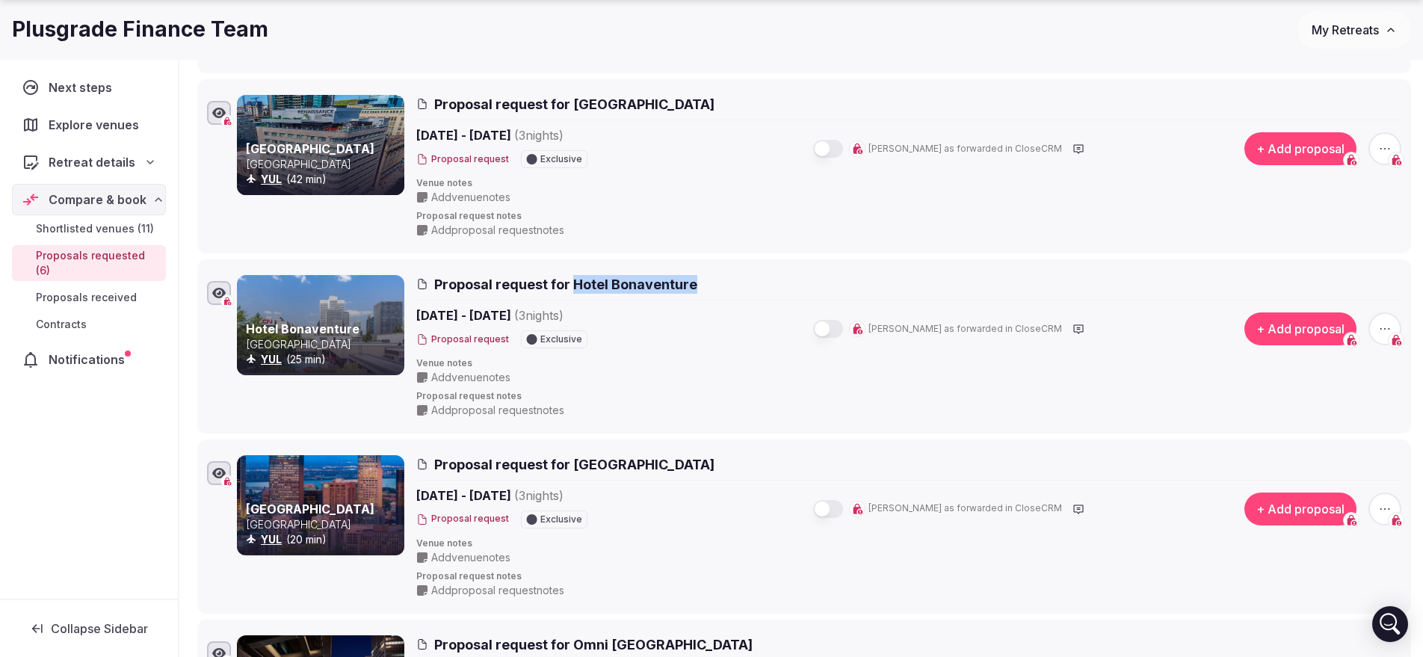
drag, startPoint x: 571, startPoint y: 286, endPoint x: 703, endPoint y: 284, distance: 132.3
click at [703, 284] on h2 "Proposal request for Hotel Bonaventure" at bounding box center [908, 284] width 985 height 19
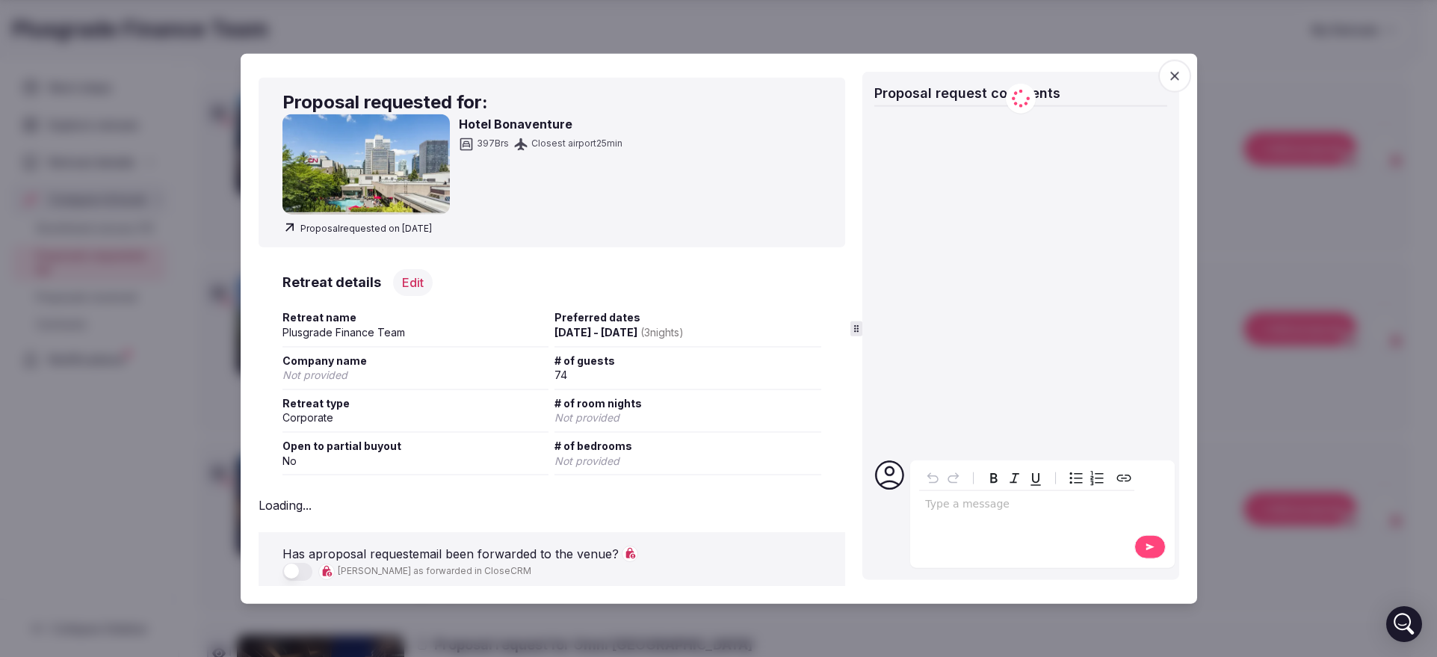
copy span "Hotel Bonaventure"
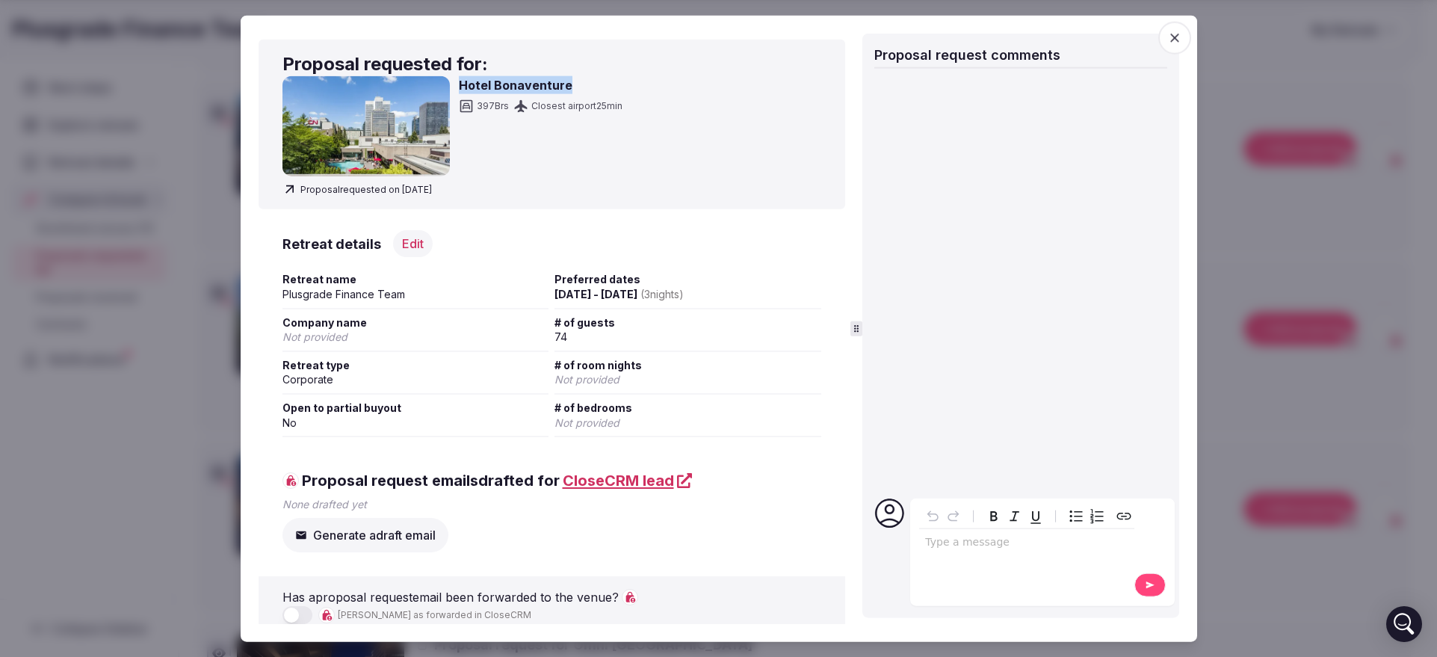
drag, startPoint x: 459, startPoint y: 90, endPoint x: 635, endPoint y: 89, distance: 175.7
click at [635, 89] on div "Hotel Bonaventure 397 Brs Closest airport 25 min" at bounding box center [553, 126] width 540 height 100
copy h3 "Hotel Bonaventure"
click at [215, 335] on div at bounding box center [718, 328] width 1437 height 657
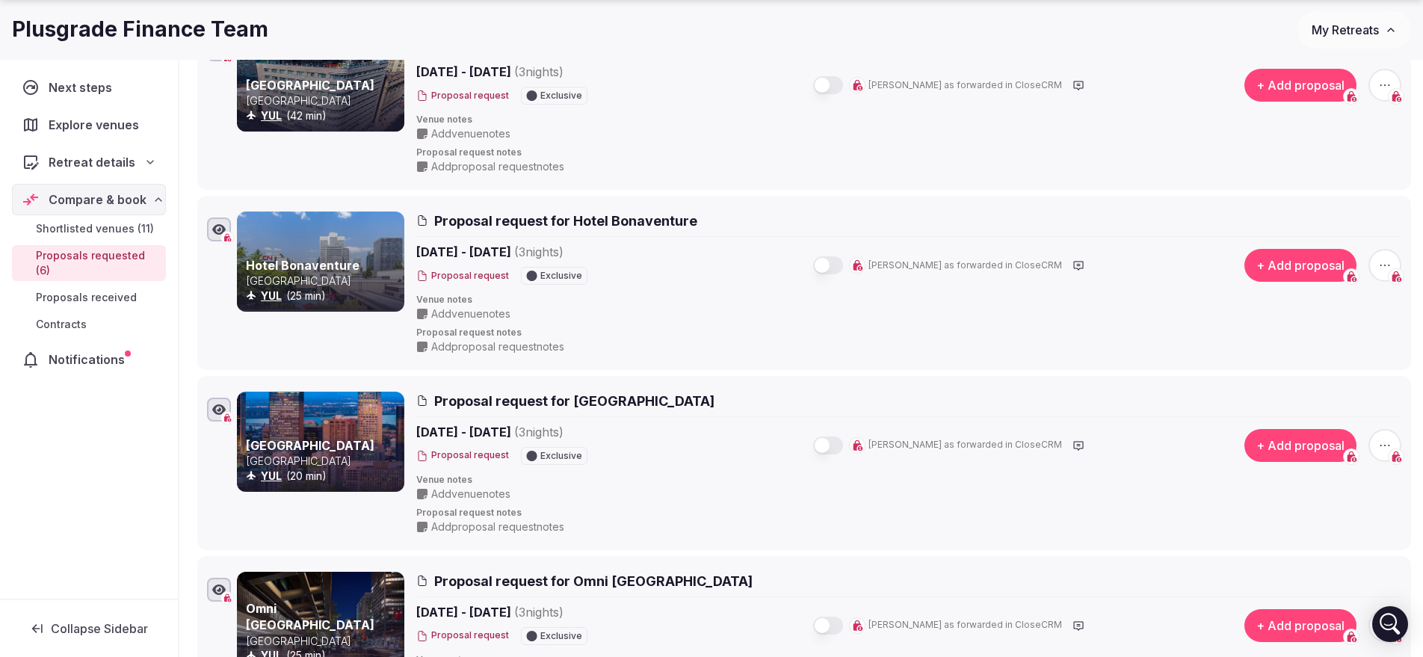
scroll to position [467, 0]
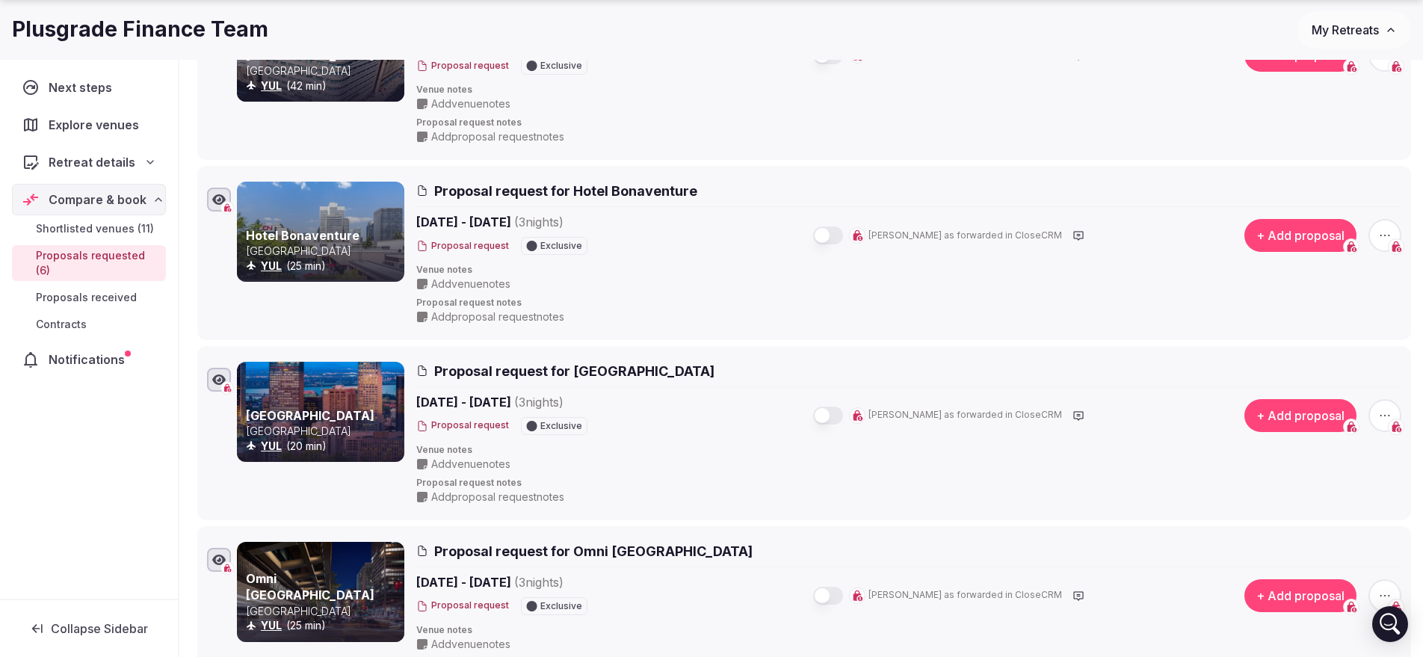
drag, startPoint x: 573, startPoint y: 373, endPoint x: 825, endPoint y: 375, distance: 251.9
click at [825, 375] on h2 "Proposal request for [GEOGRAPHIC_DATA]" at bounding box center [908, 371] width 985 height 19
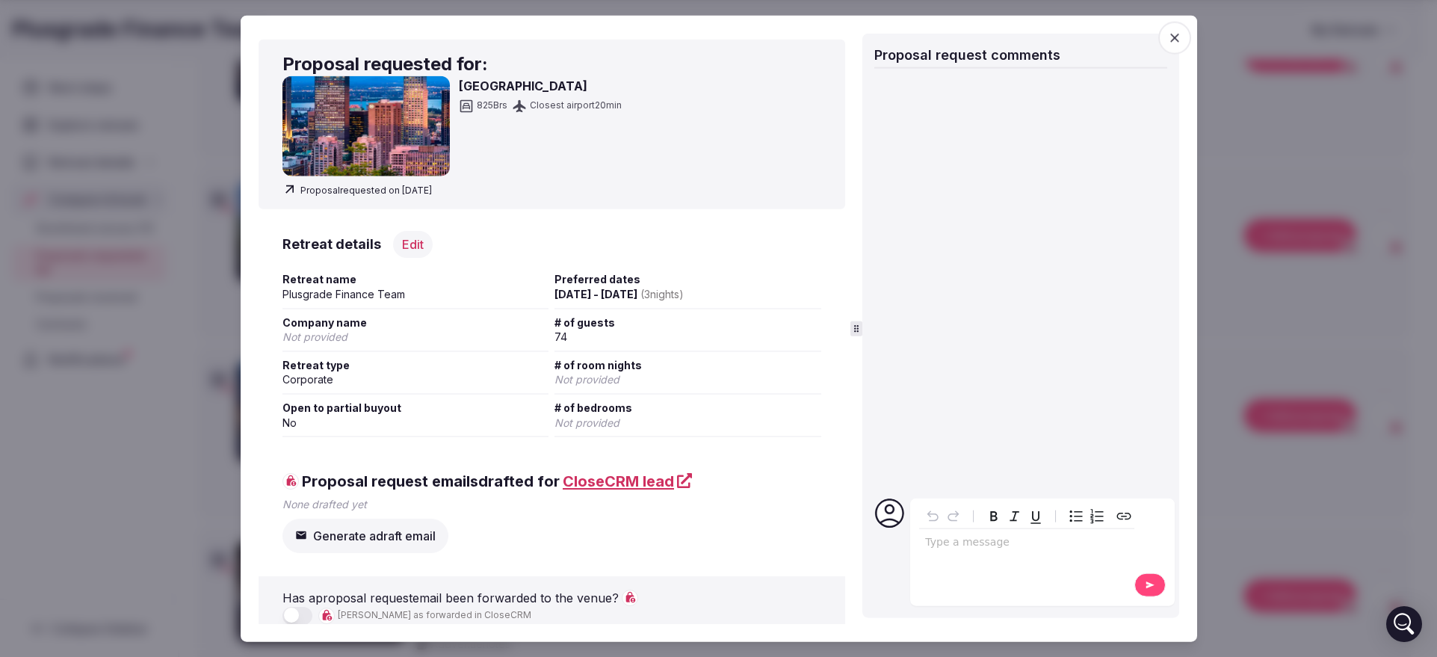
copy span "[GEOGRAPHIC_DATA]"
drag, startPoint x: 460, startPoint y: 83, endPoint x: 733, endPoint y: 84, distance: 272.8
click at [733, 84] on div "[GEOGRAPHIC_DATA] 825 Brs Closest airport 20 min" at bounding box center [553, 126] width 540 height 100
copy h3 "[GEOGRAPHIC_DATA]"
click at [169, 188] on div at bounding box center [718, 328] width 1437 height 657
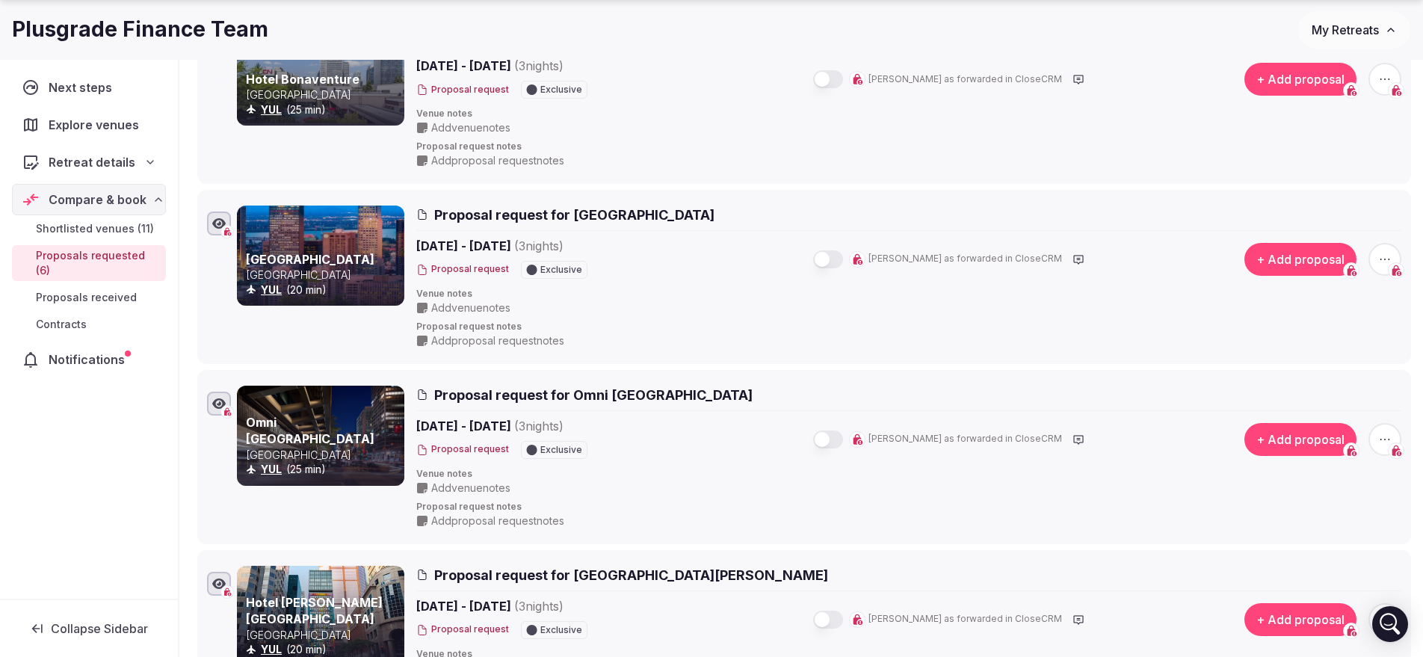
scroll to position [654, 0]
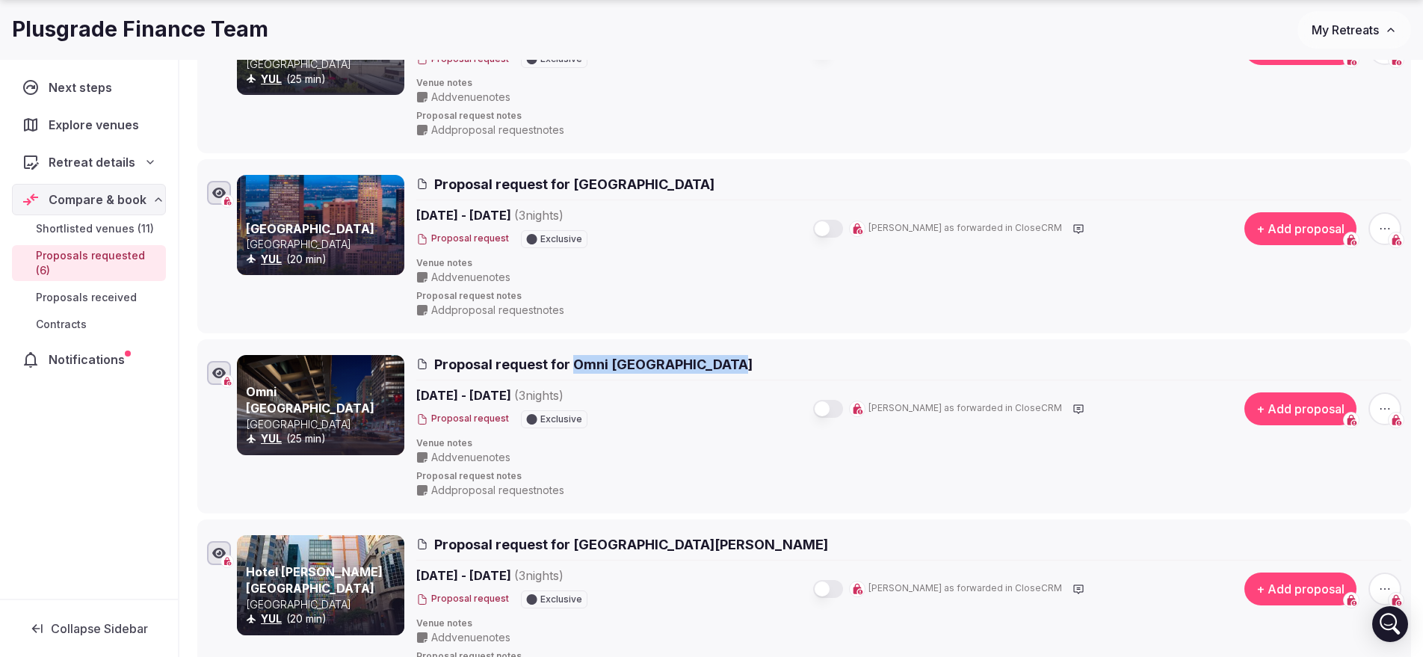
drag, startPoint x: 573, startPoint y: 365, endPoint x: 746, endPoint y: 363, distance: 173.4
click at [746, 363] on h2 "Proposal request for Omni [GEOGRAPHIC_DATA]" at bounding box center [908, 364] width 985 height 19
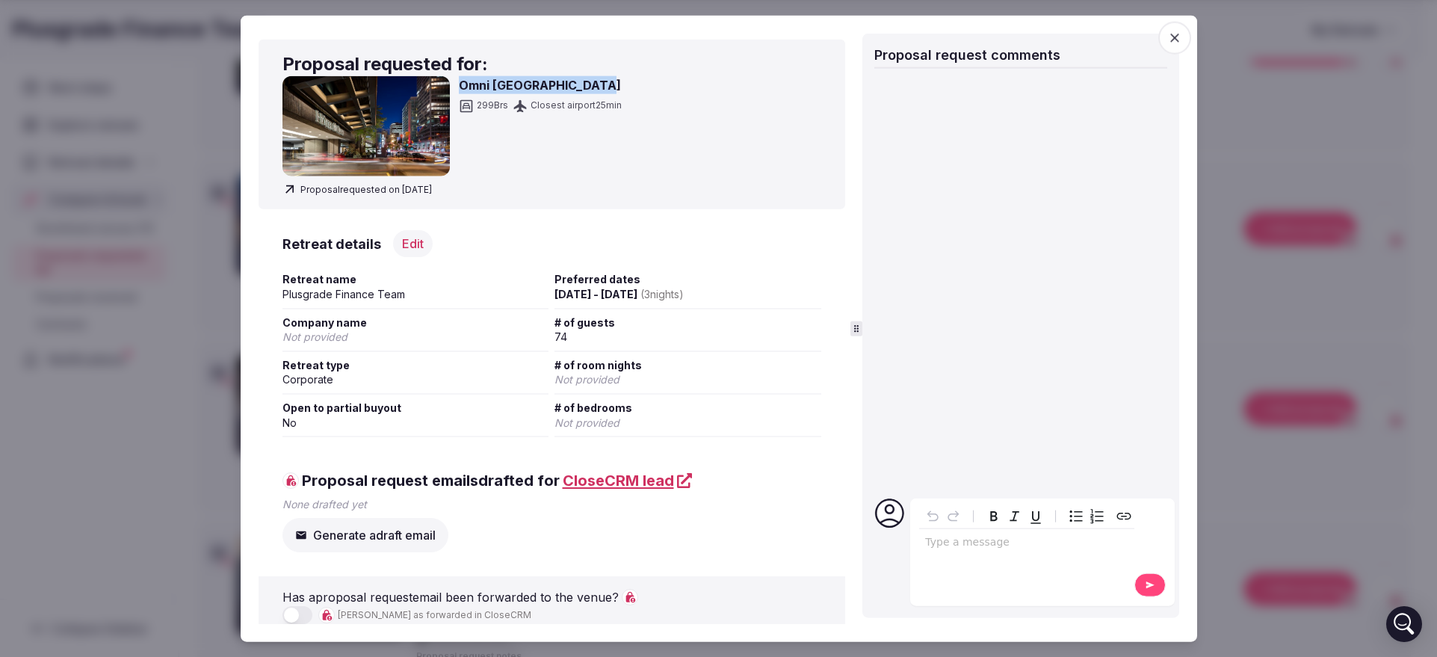
drag, startPoint x: 460, startPoint y: 84, endPoint x: 608, endPoint y: 85, distance: 148.0
click at [608, 85] on h3 "Omni [GEOGRAPHIC_DATA]" at bounding box center [540, 85] width 163 height 18
copy h3 "Omni [GEOGRAPHIC_DATA]"
click at [182, 485] on div at bounding box center [718, 328] width 1437 height 657
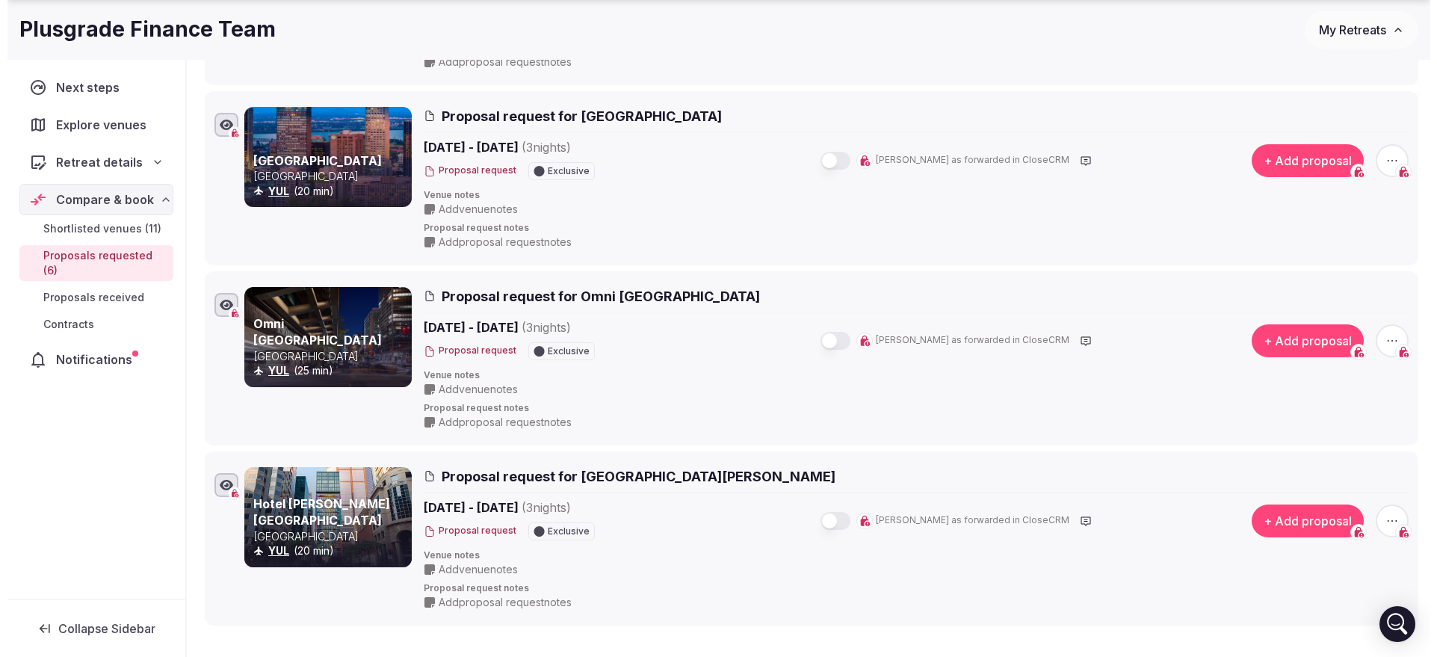
scroll to position [841, 0]
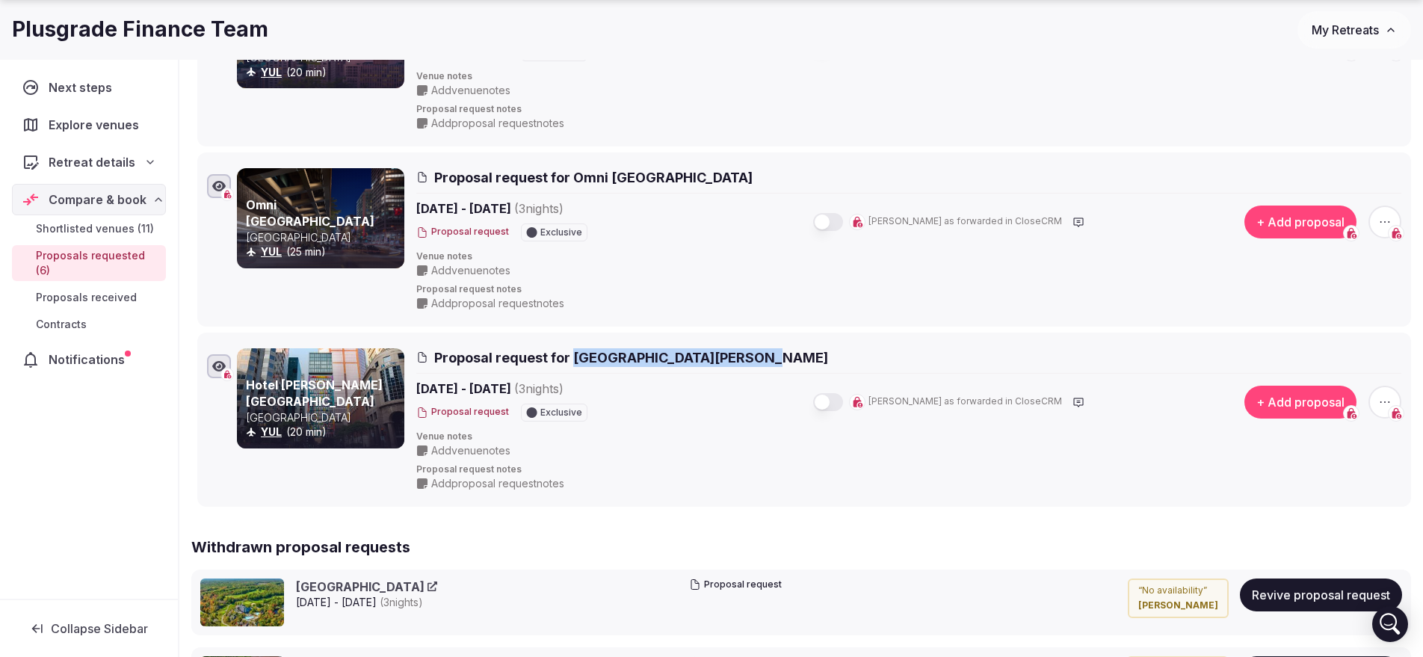
drag, startPoint x: 574, startPoint y: 361, endPoint x: 745, endPoint y: 360, distance: 170.4
click at [745, 360] on span "Proposal request for [GEOGRAPHIC_DATA][PERSON_NAME]" at bounding box center [631, 357] width 394 height 19
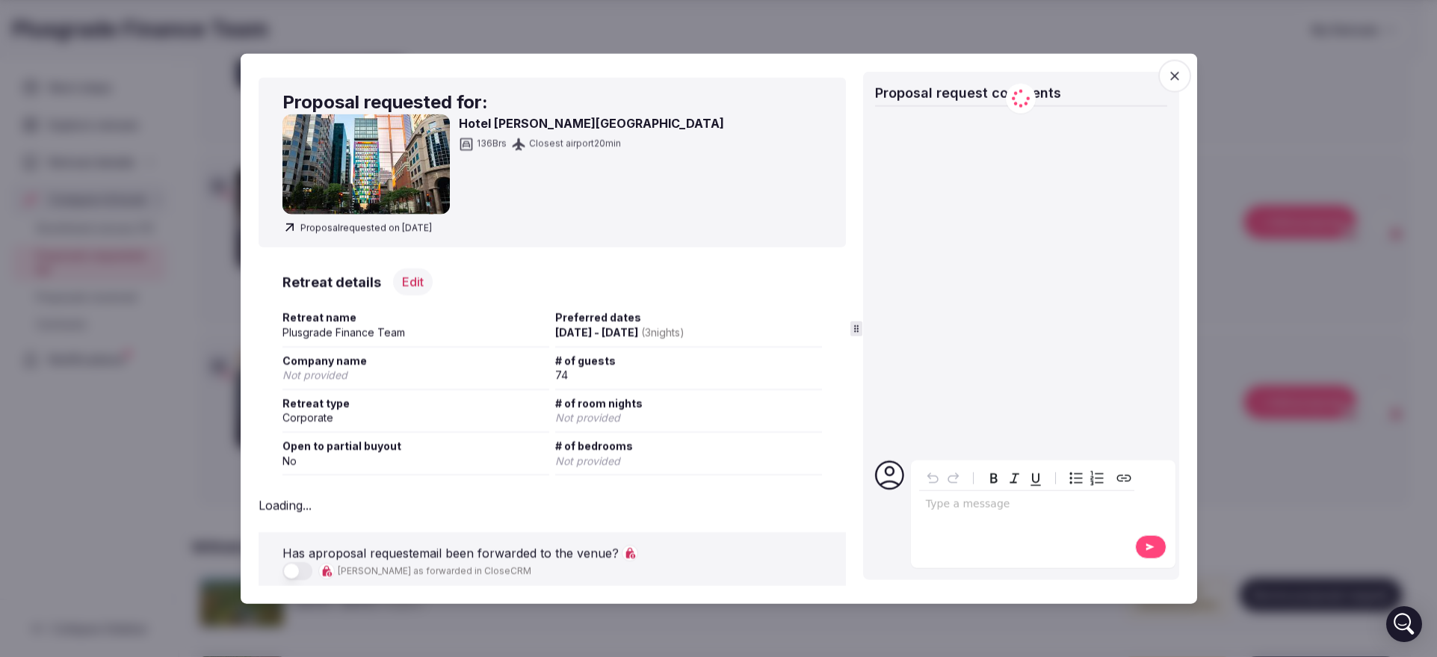
copy span "Hotel [PERSON_NAME][GEOGRAPHIC_DATA]"
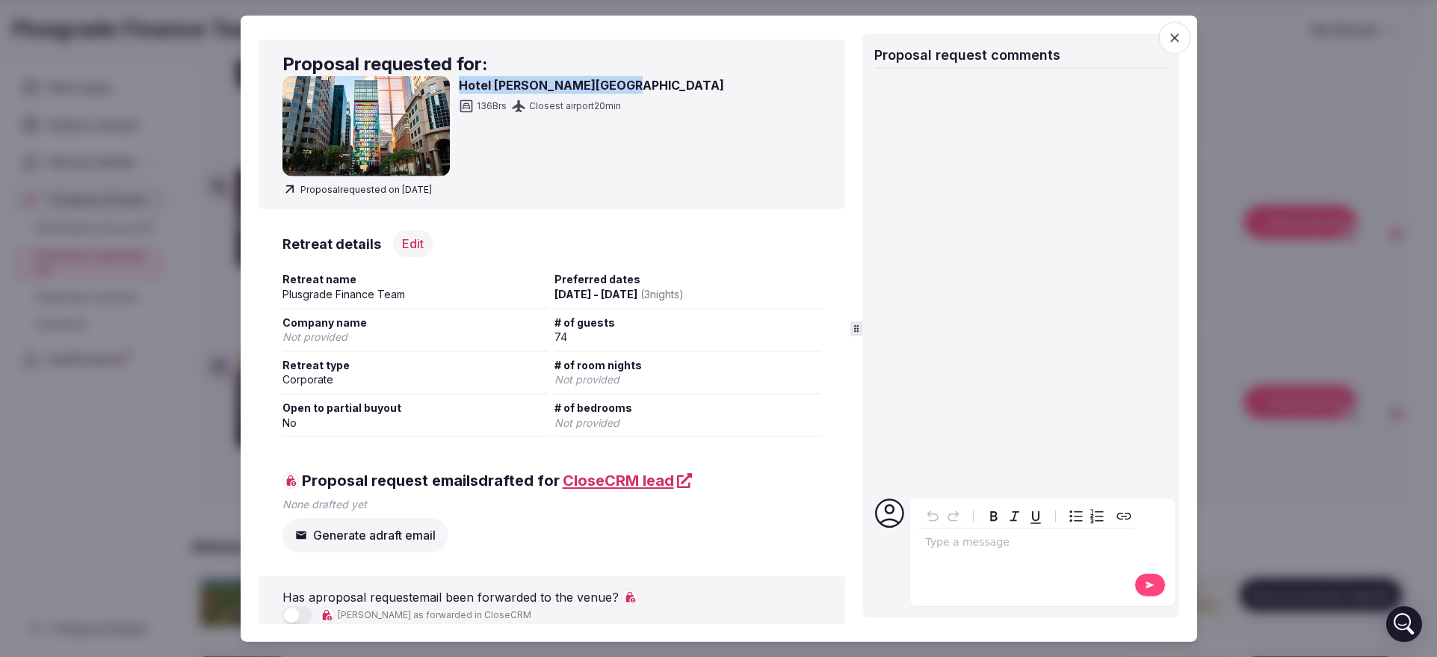
drag, startPoint x: 460, startPoint y: 84, endPoint x: 662, endPoint y: 81, distance: 201.8
click at [662, 81] on div "Hotel [PERSON_NAME][GEOGRAPHIC_DATA] 136 [GEOGRAPHIC_DATA] 20 min" at bounding box center [553, 126] width 540 height 100
copy h3 "Hotel [PERSON_NAME][GEOGRAPHIC_DATA]"
